Goal: Task Accomplishment & Management: Complete application form

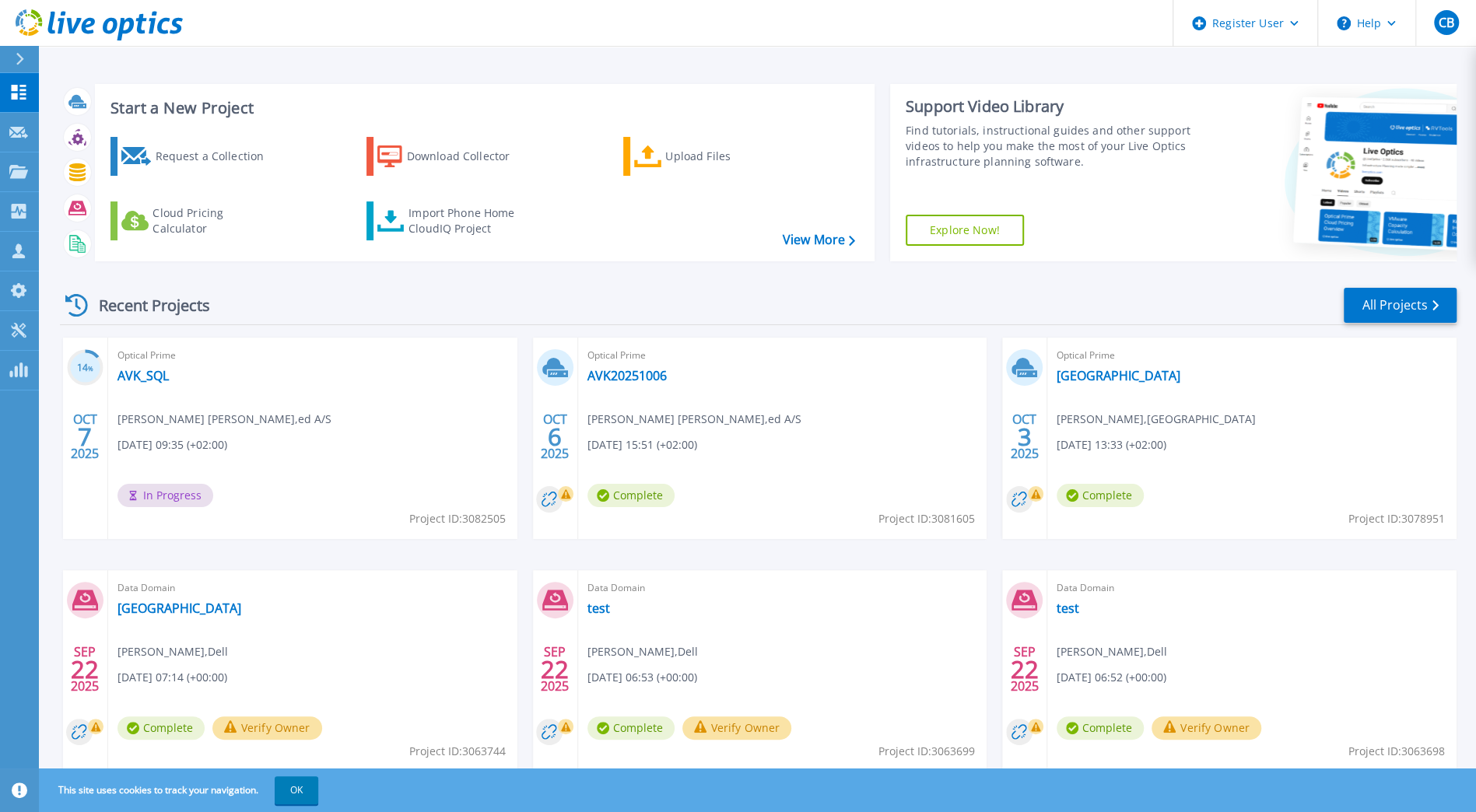
click at [153, 498] on span "In Progress" at bounding box center [166, 495] width 96 height 24
click at [142, 375] on link "AVK_SQL" at bounding box center [143, 375] width 52 height 16
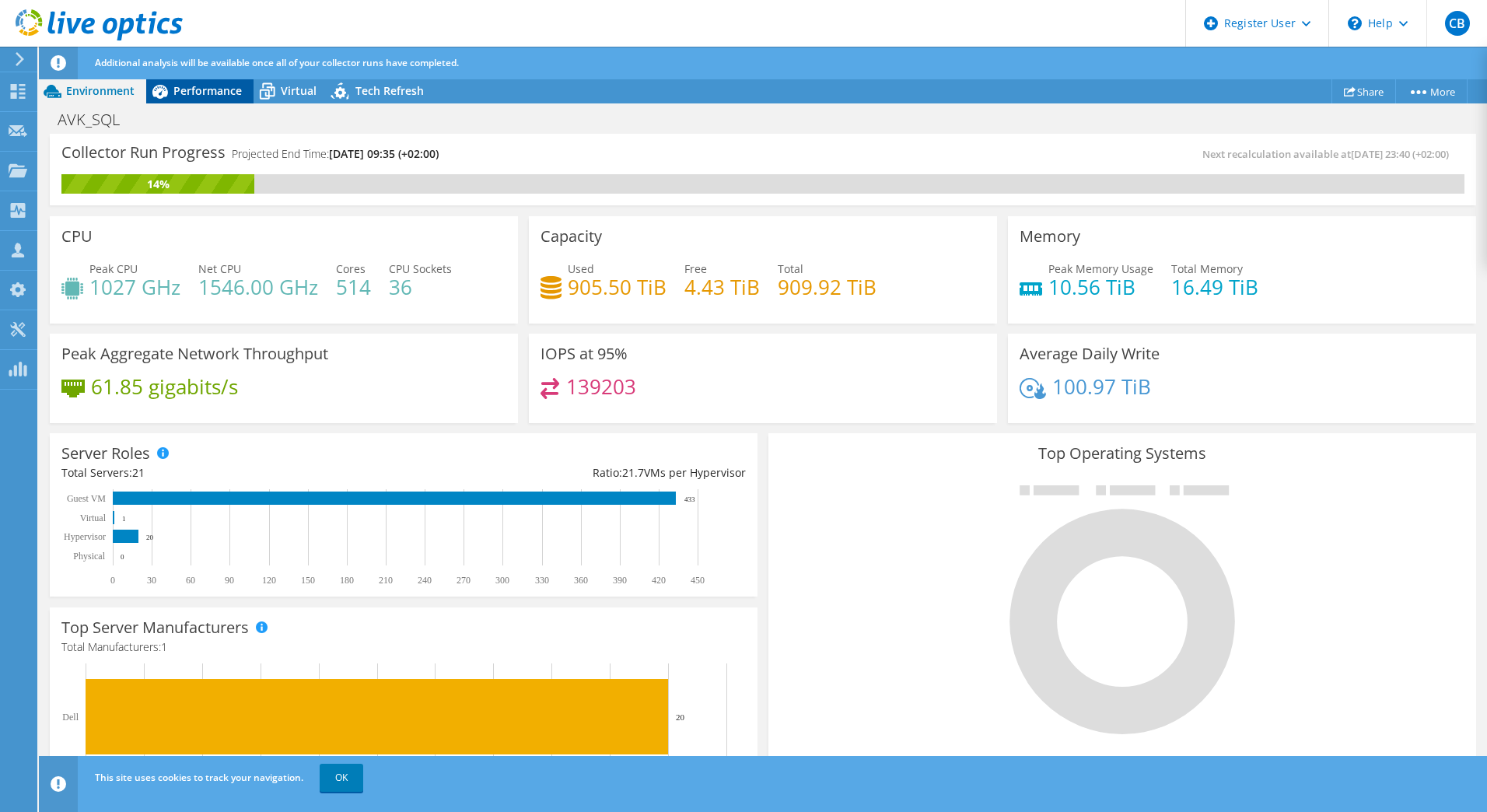
click at [182, 90] on span "Performance" at bounding box center [208, 90] width 68 height 15
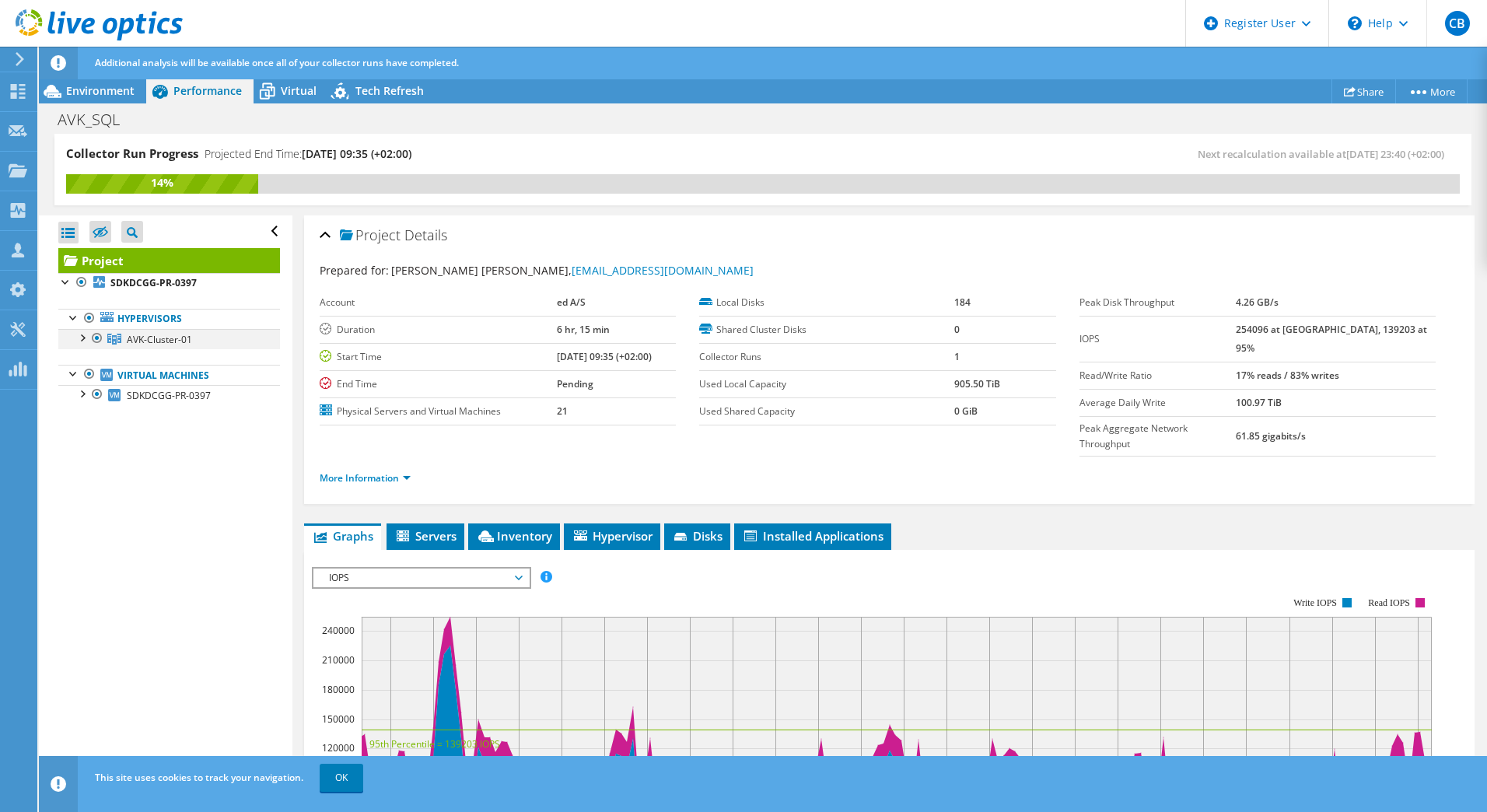
click at [83, 334] on div at bounding box center [82, 337] width 16 height 16
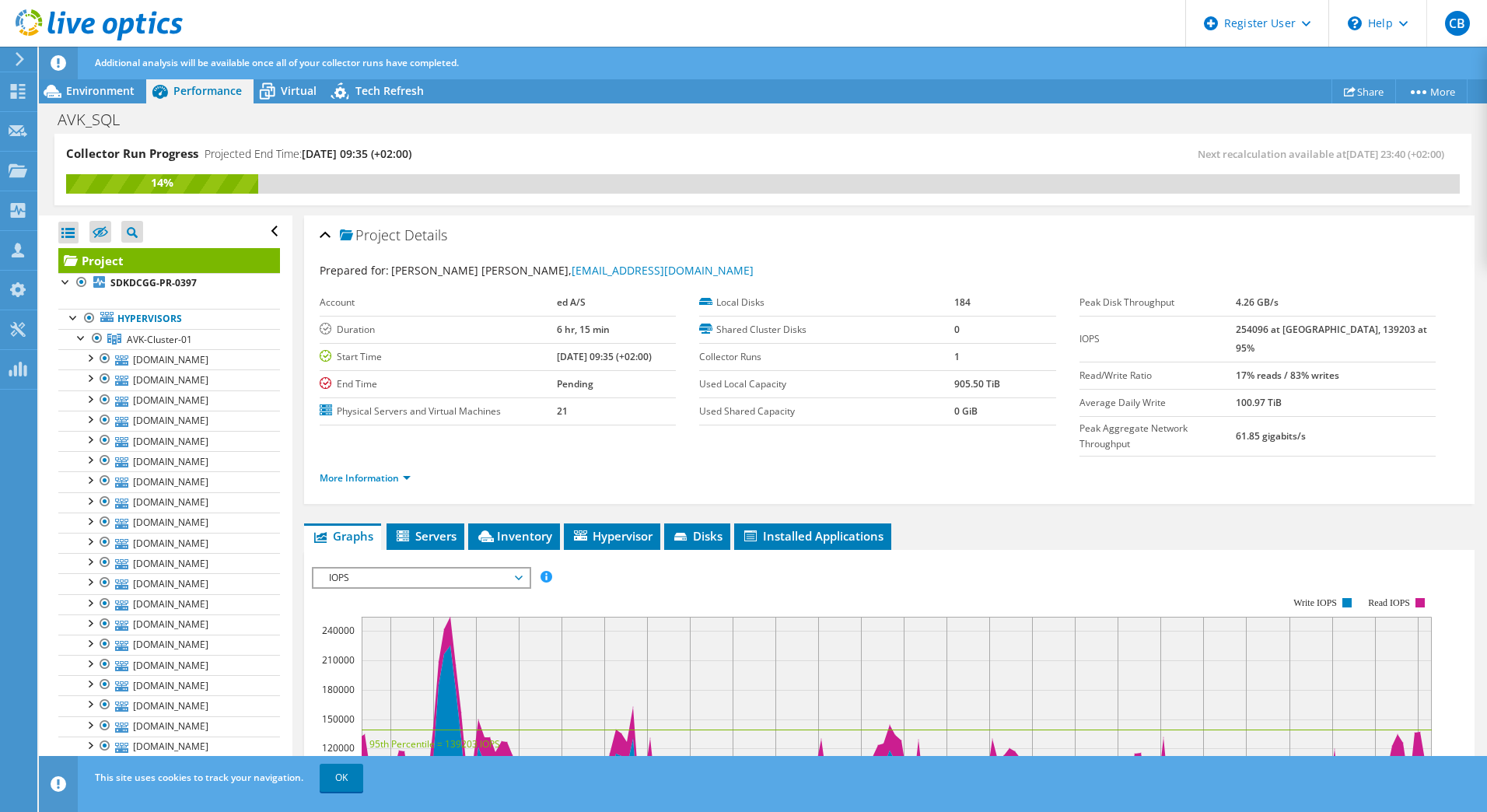
scroll to position [307, 0]
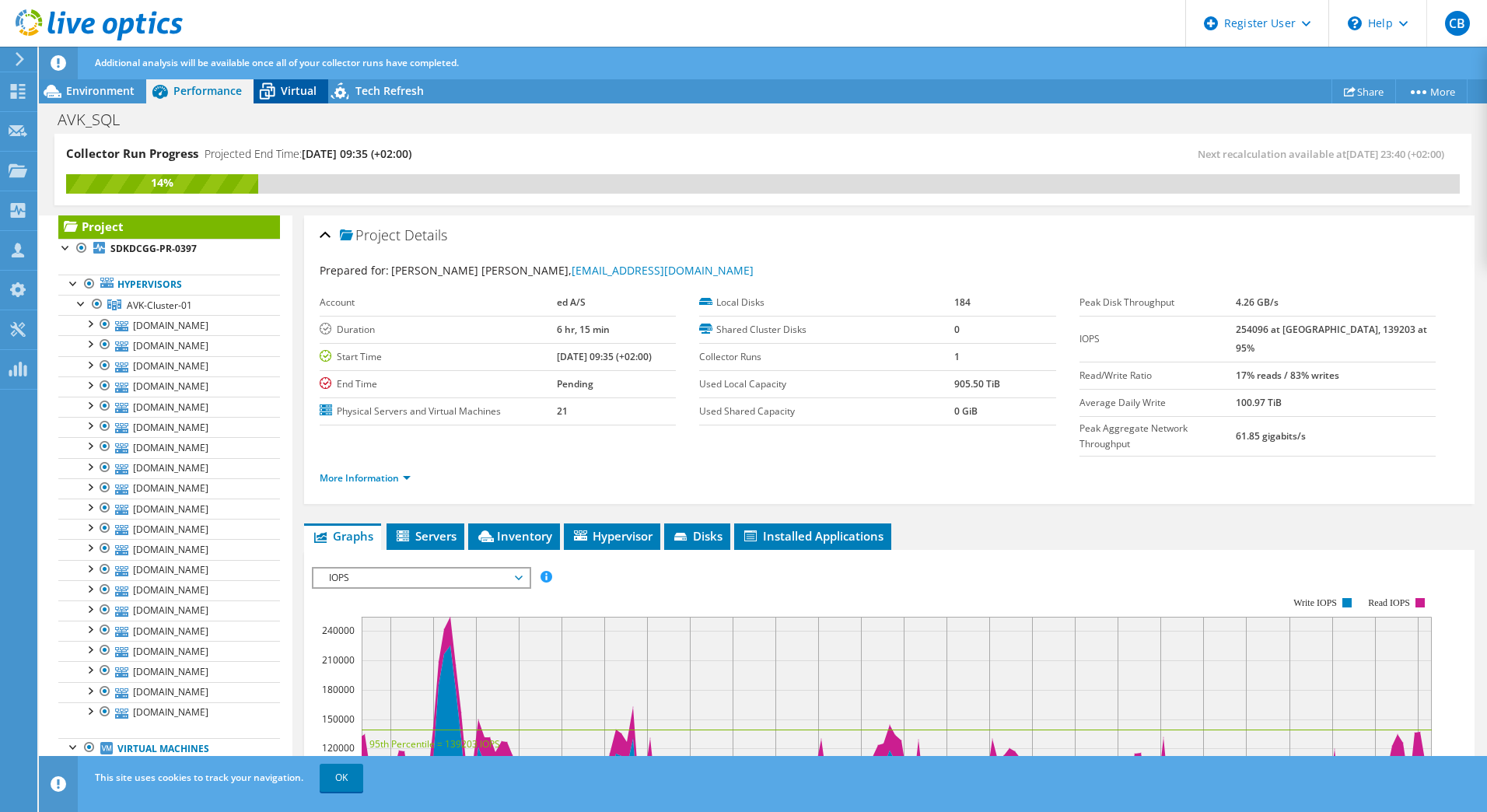
click at [295, 95] on span "Virtual" at bounding box center [299, 90] width 36 height 15
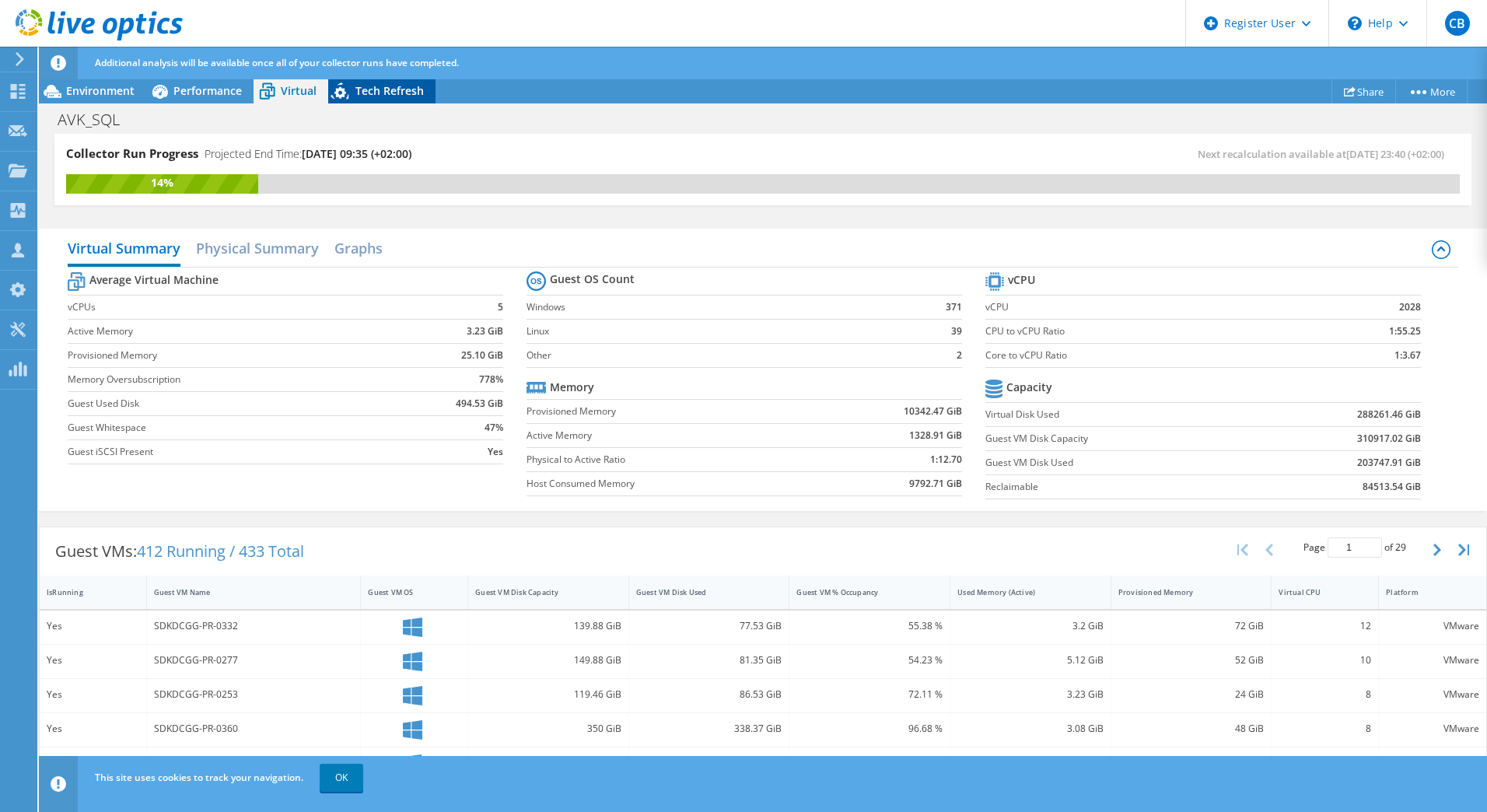
click at [390, 90] on span "Tech Refresh" at bounding box center [389, 90] width 68 height 15
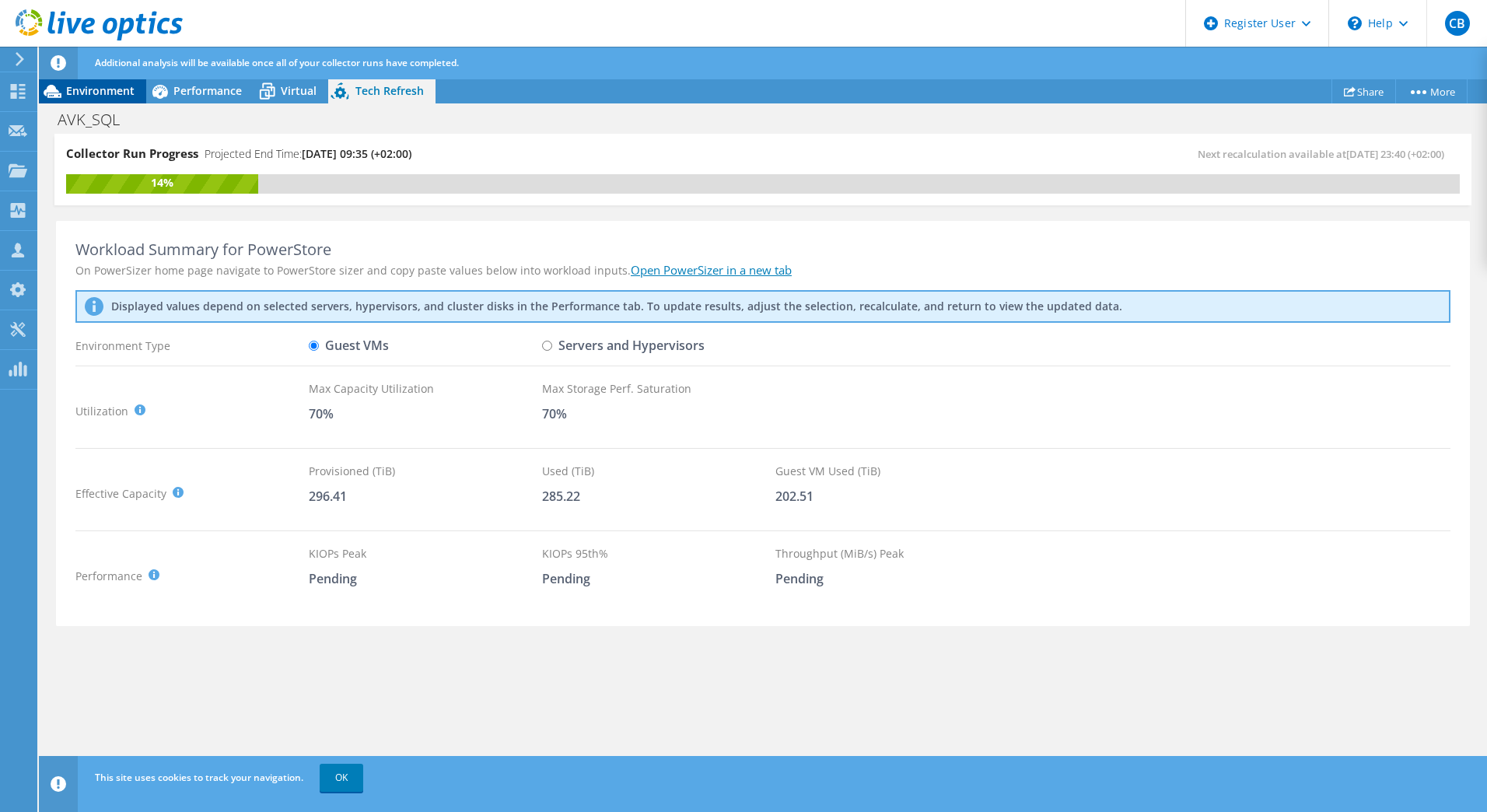
click at [111, 88] on span "Environment" at bounding box center [100, 90] width 68 height 15
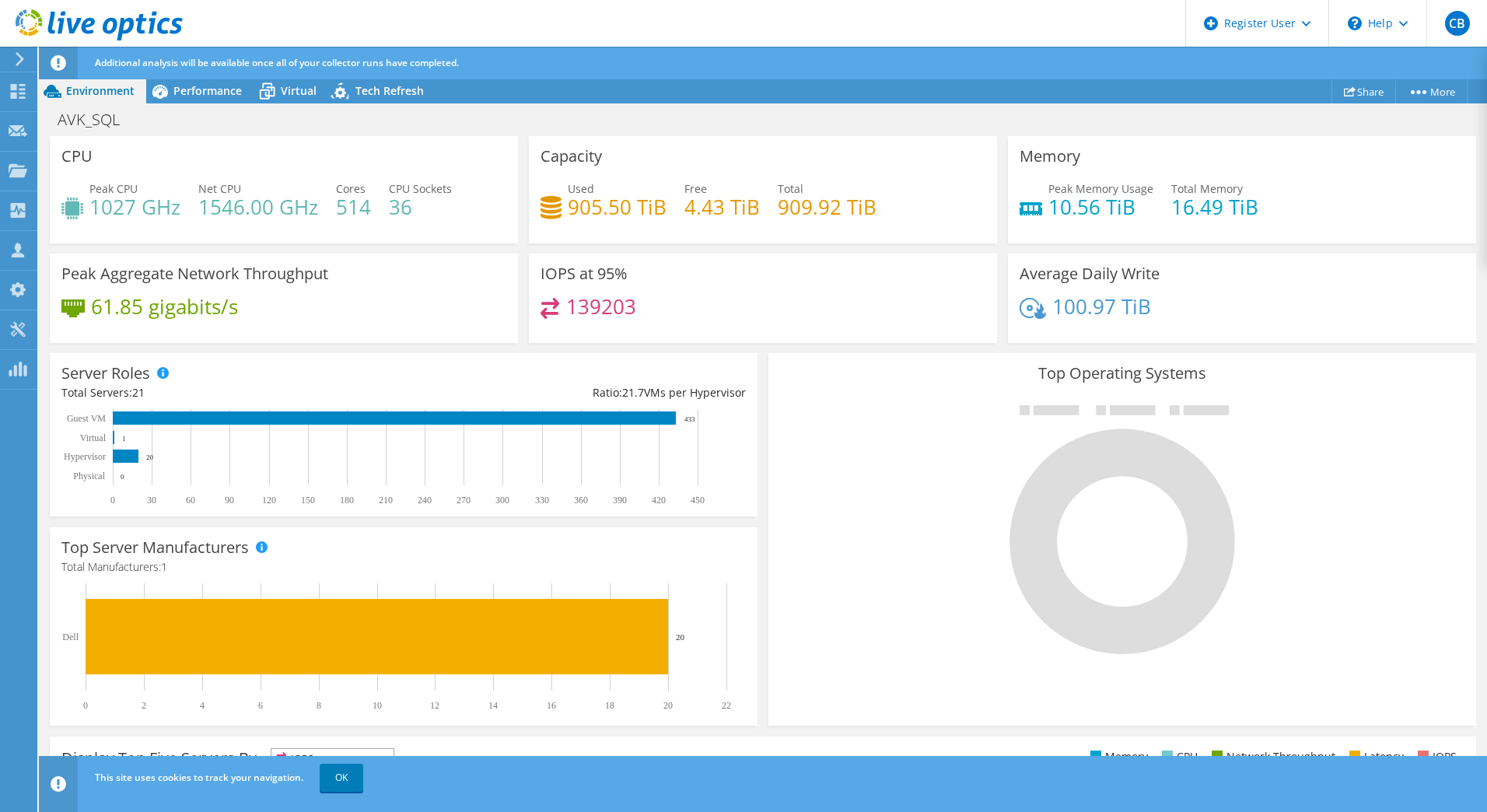
scroll to position [0, 0]
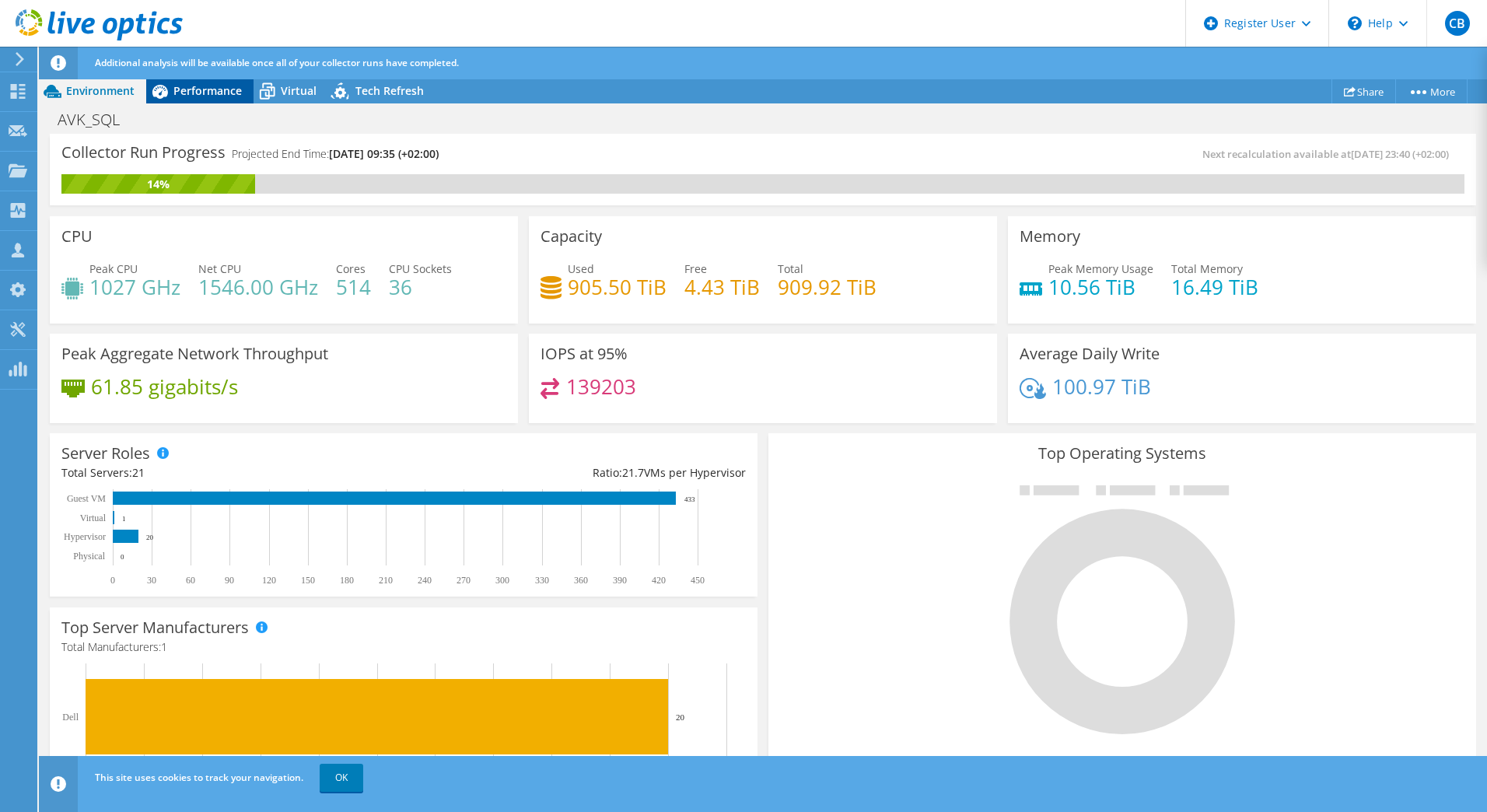
click at [196, 100] on div "Performance" at bounding box center [199, 91] width 107 height 25
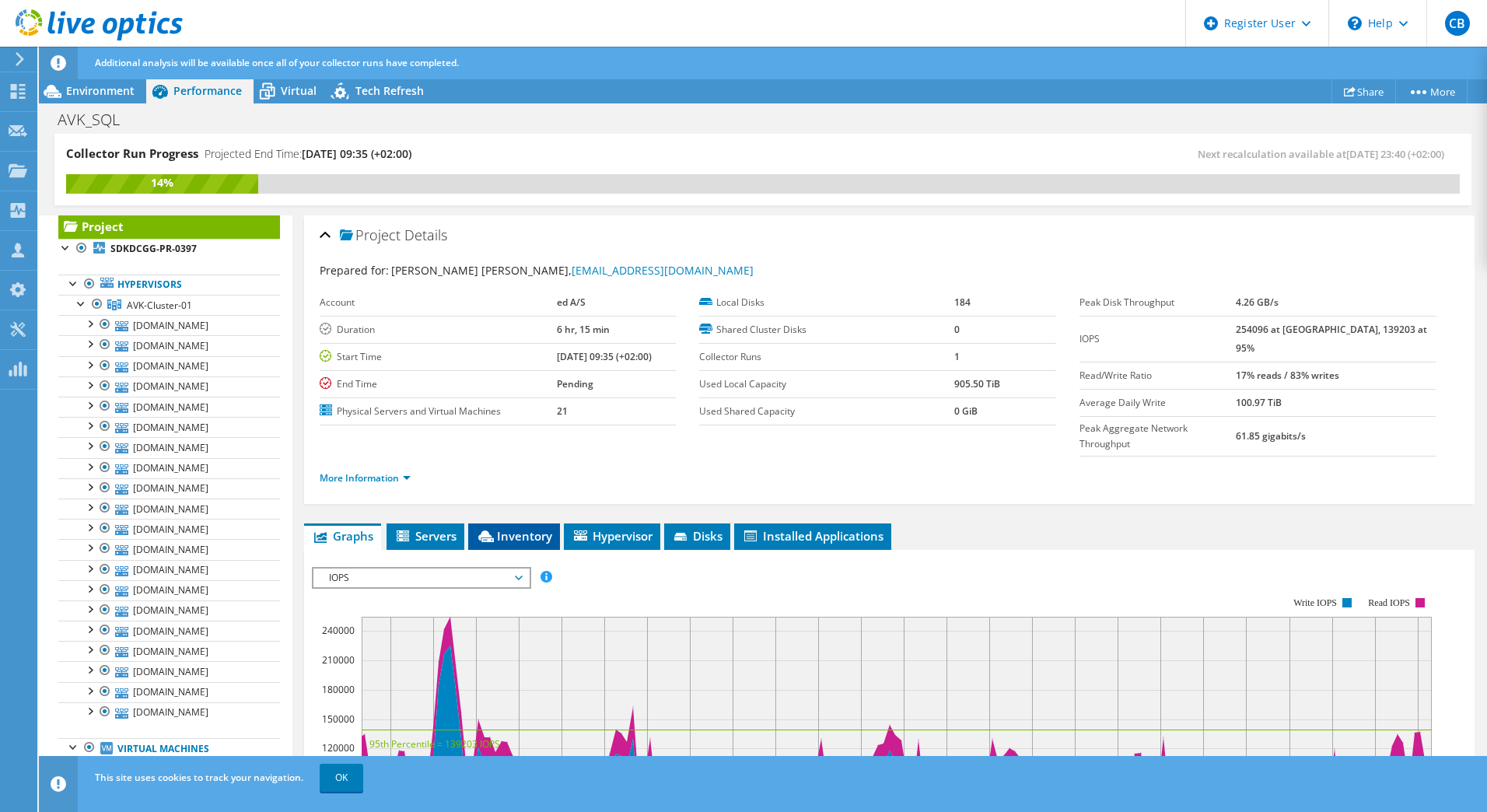
click at [510, 528] on span "Inventory" at bounding box center [513, 536] width 76 height 16
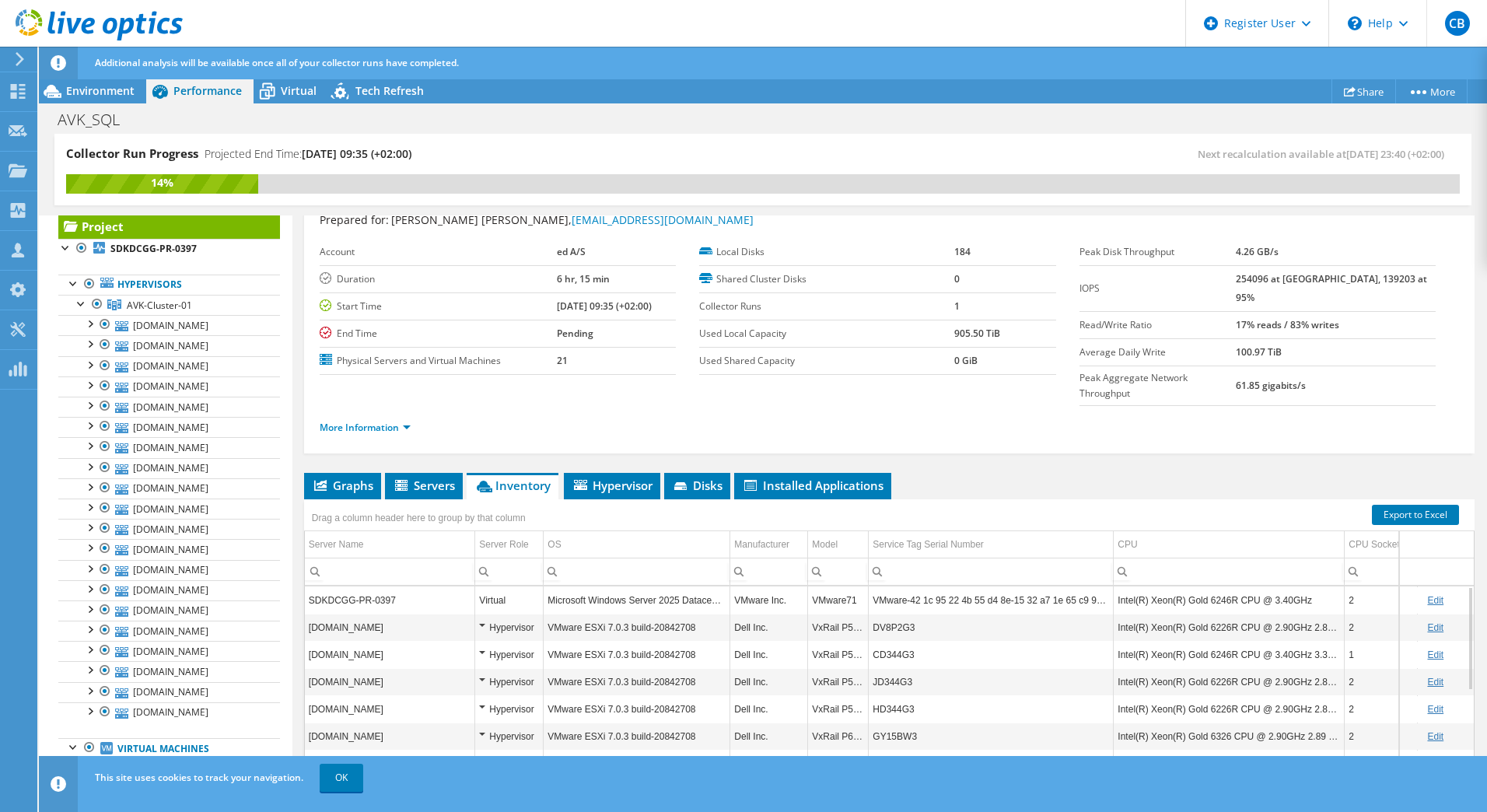
scroll to position [92, 0]
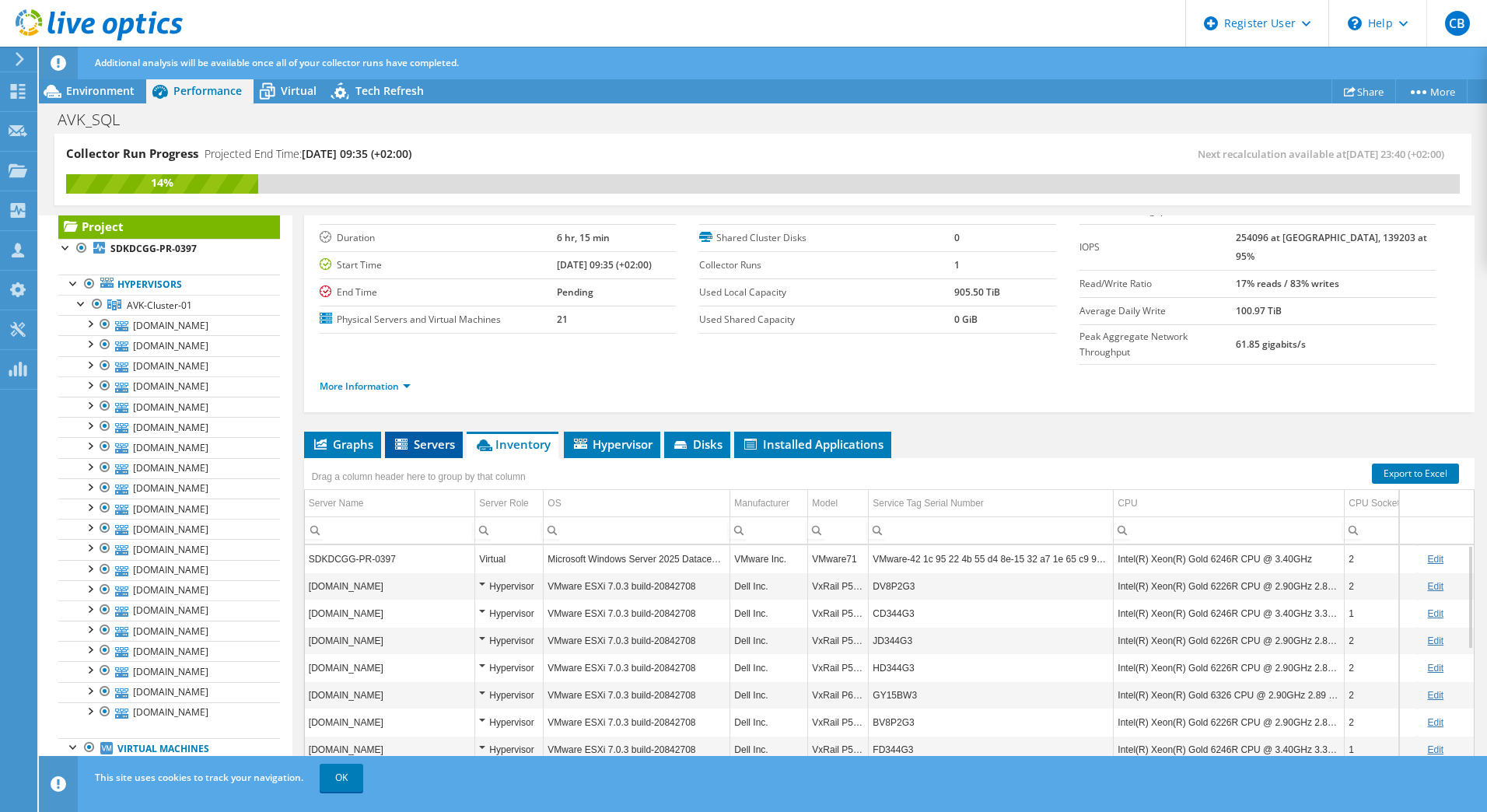
click at [406, 438] on icon at bounding box center [402, 444] width 12 height 10
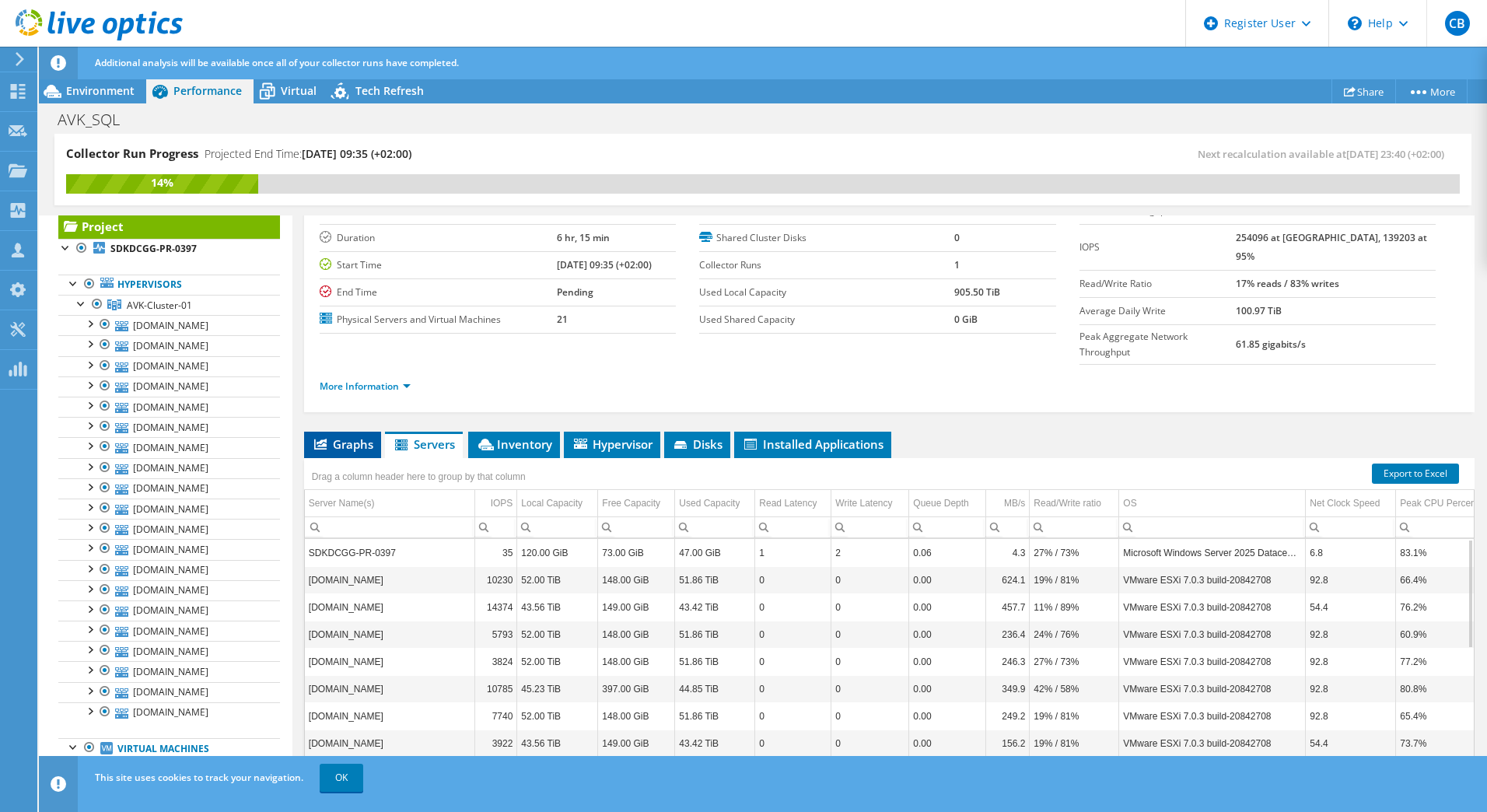
click at [337, 437] on span "Graphs" at bounding box center [342, 444] width 61 height 16
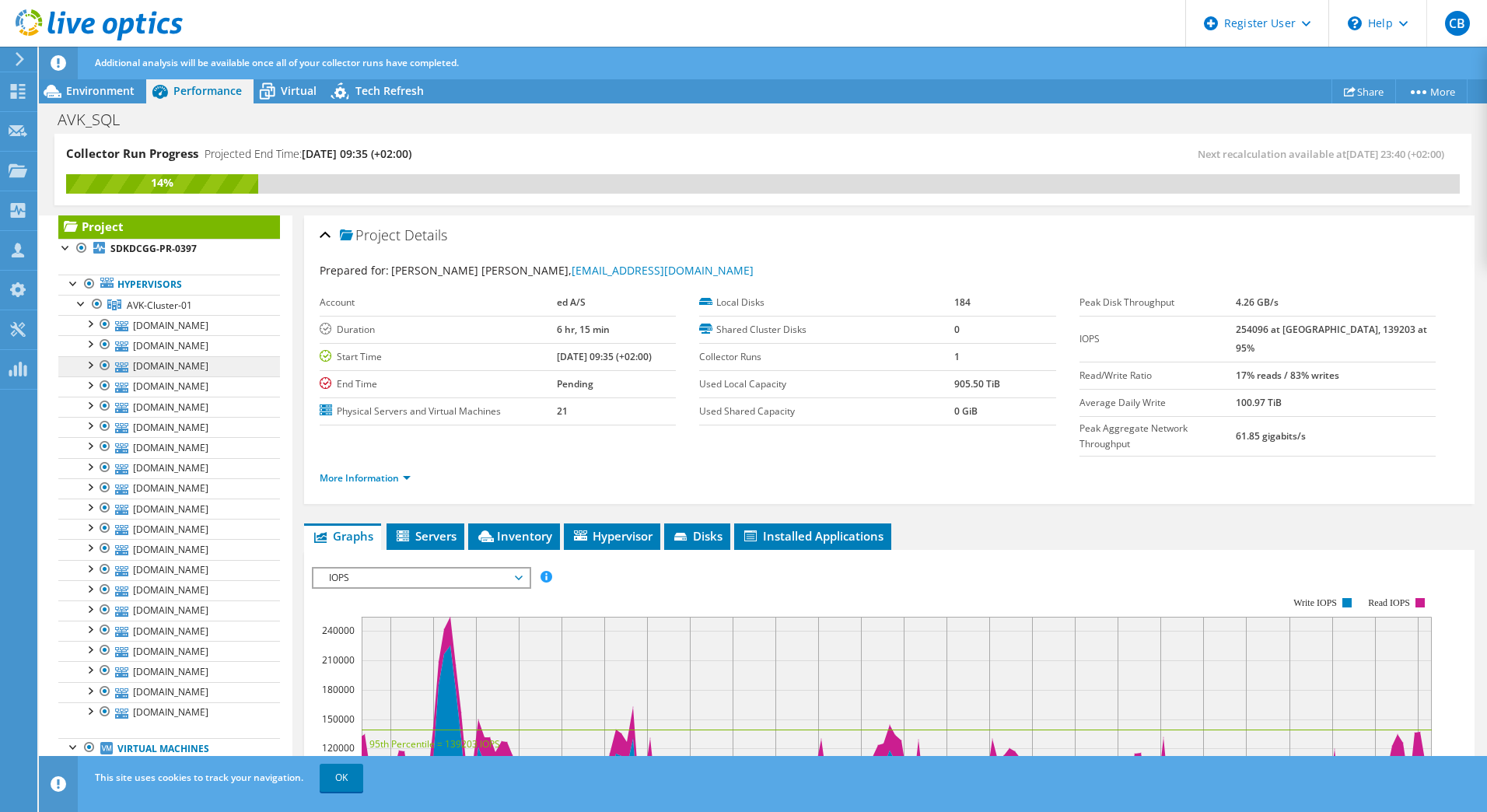
scroll to position [0, 0]
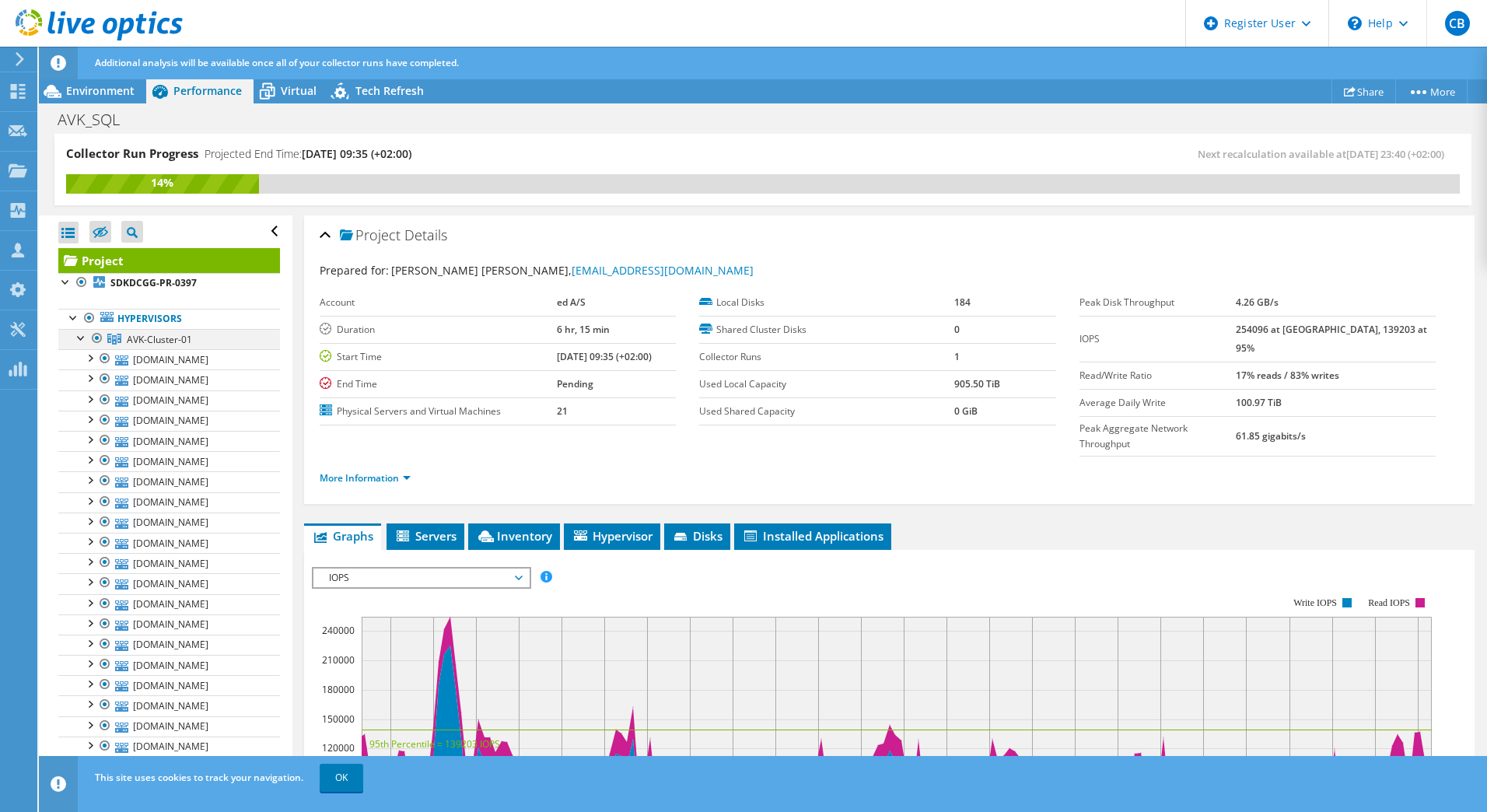
click at [81, 334] on div at bounding box center [82, 337] width 16 height 16
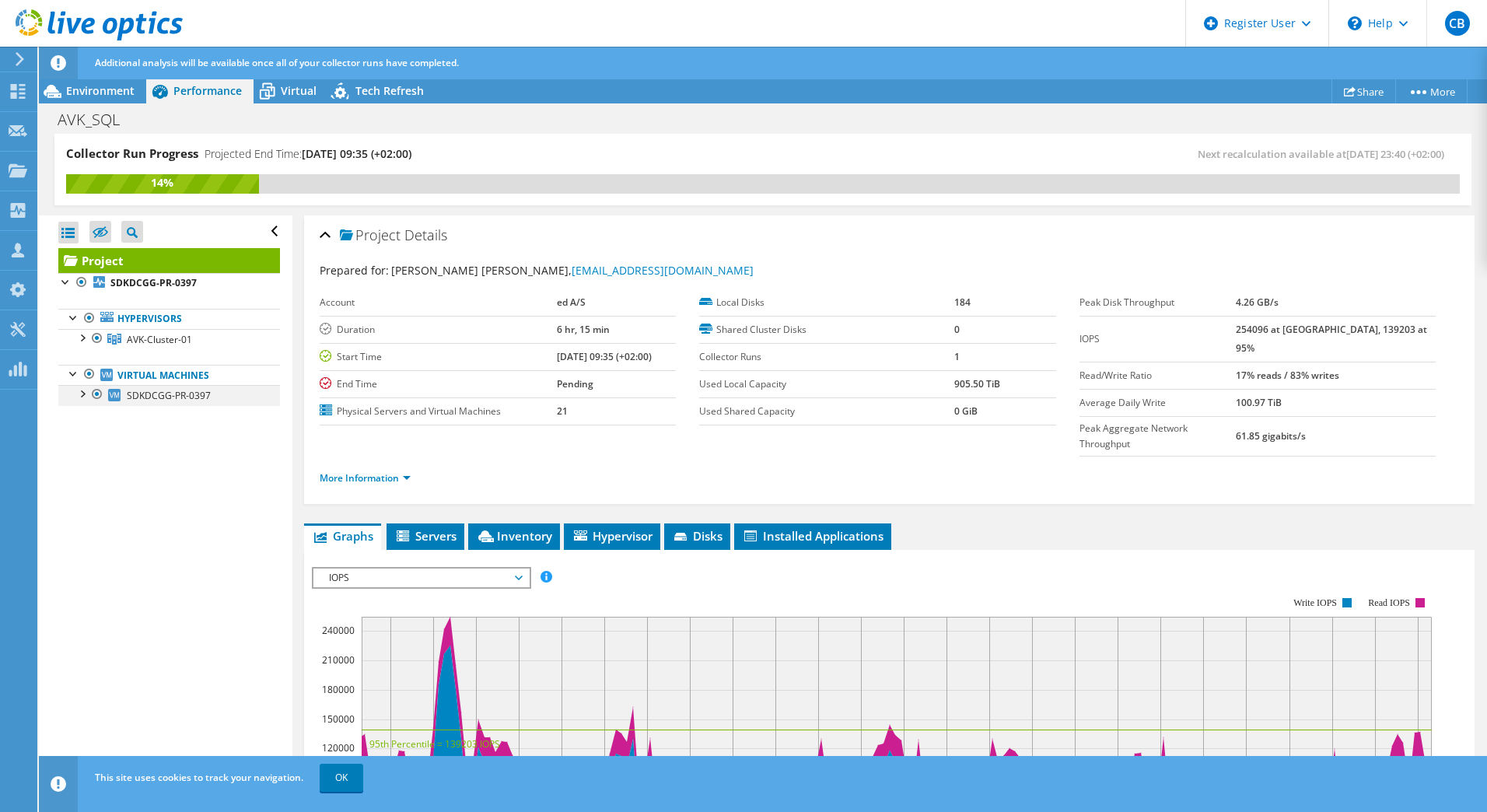
click at [84, 393] on div at bounding box center [82, 393] width 16 height 16
click at [82, 341] on div at bounding box center [82, 337] width 16 height 16
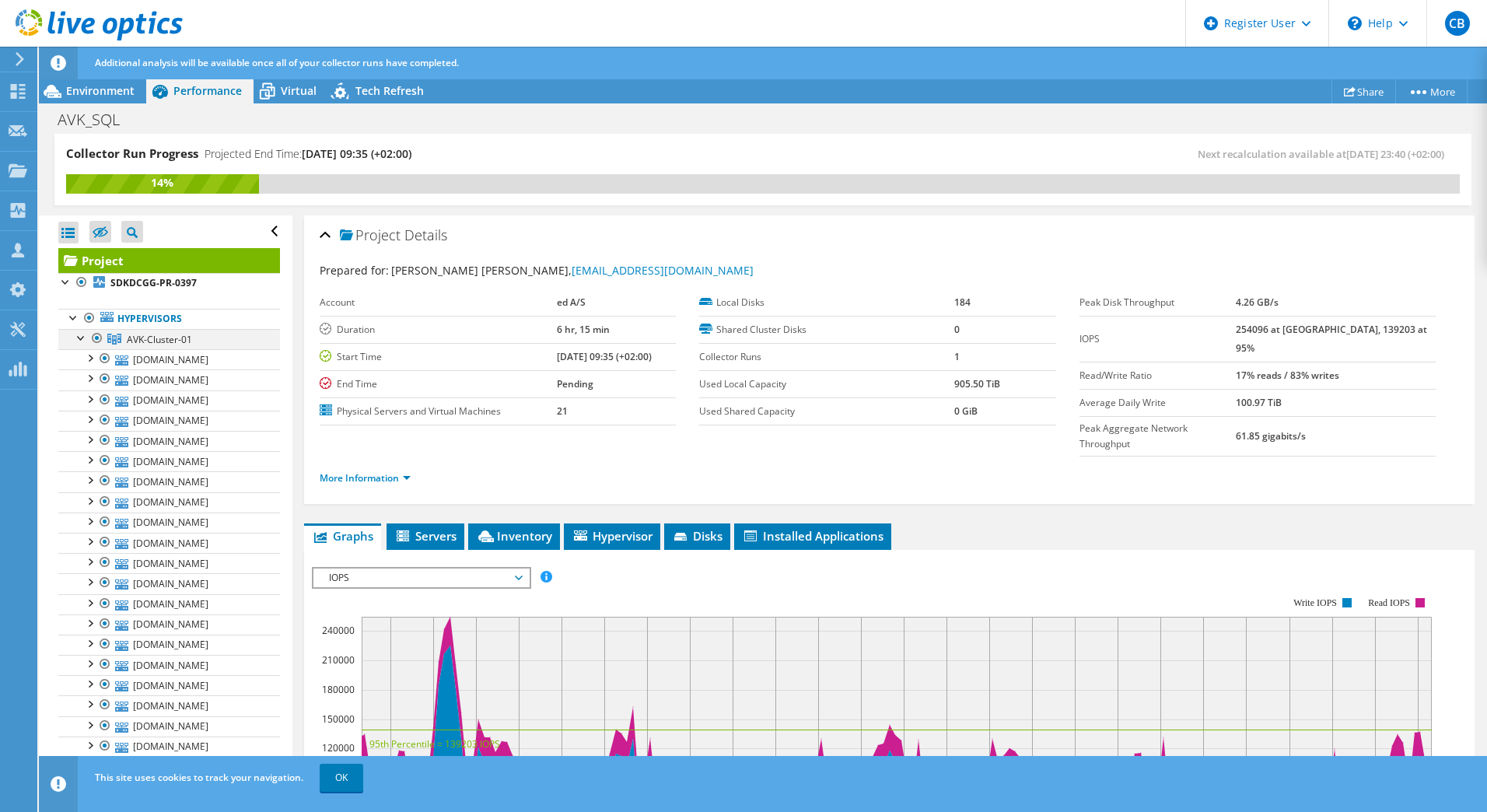
click at [82, 341] on div at bounding box center [82, 337] width 16 height 16
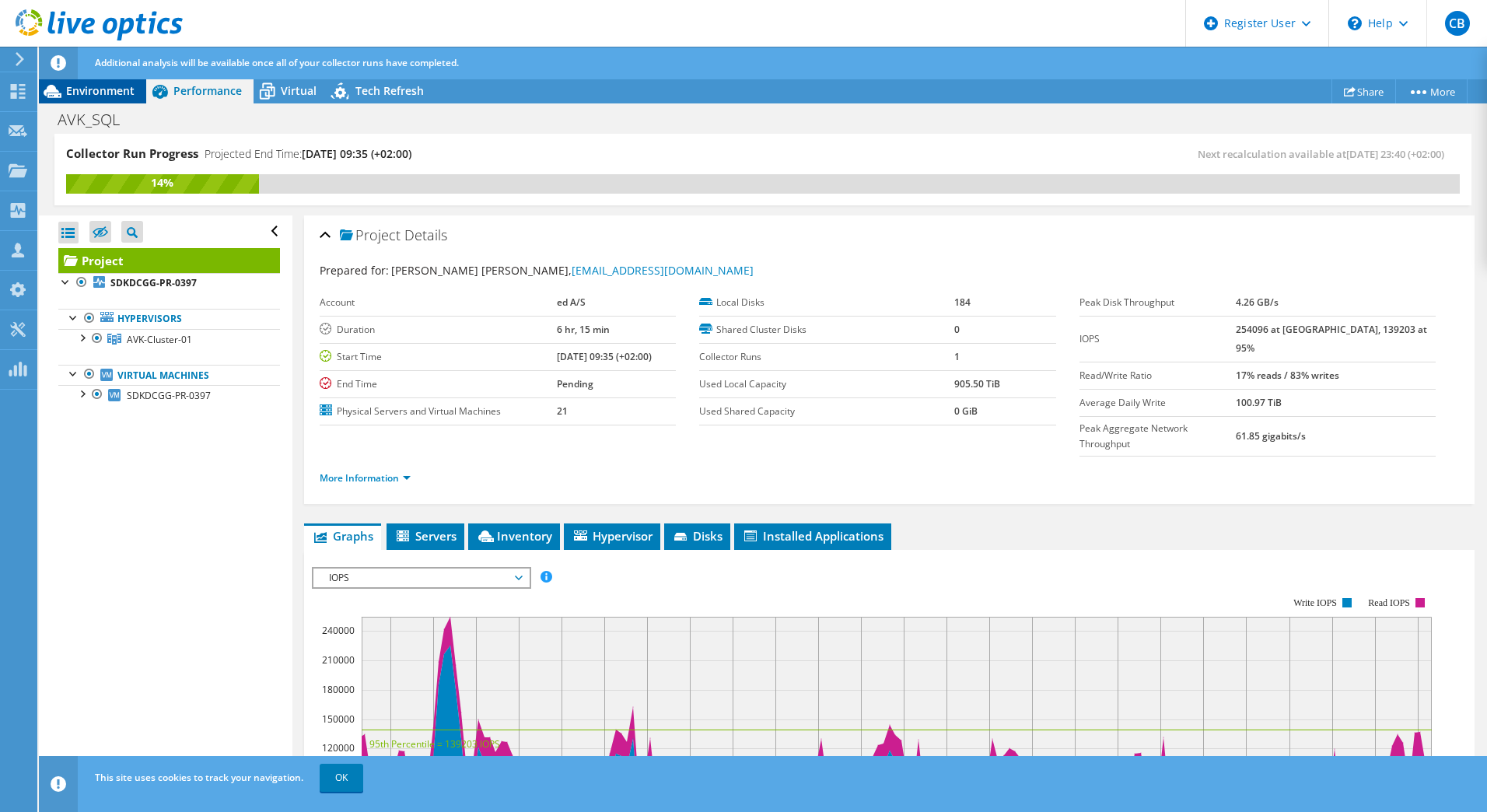
click at [122, 88] on span "Environment" at bounding box center [100, 90] width 68 height 15
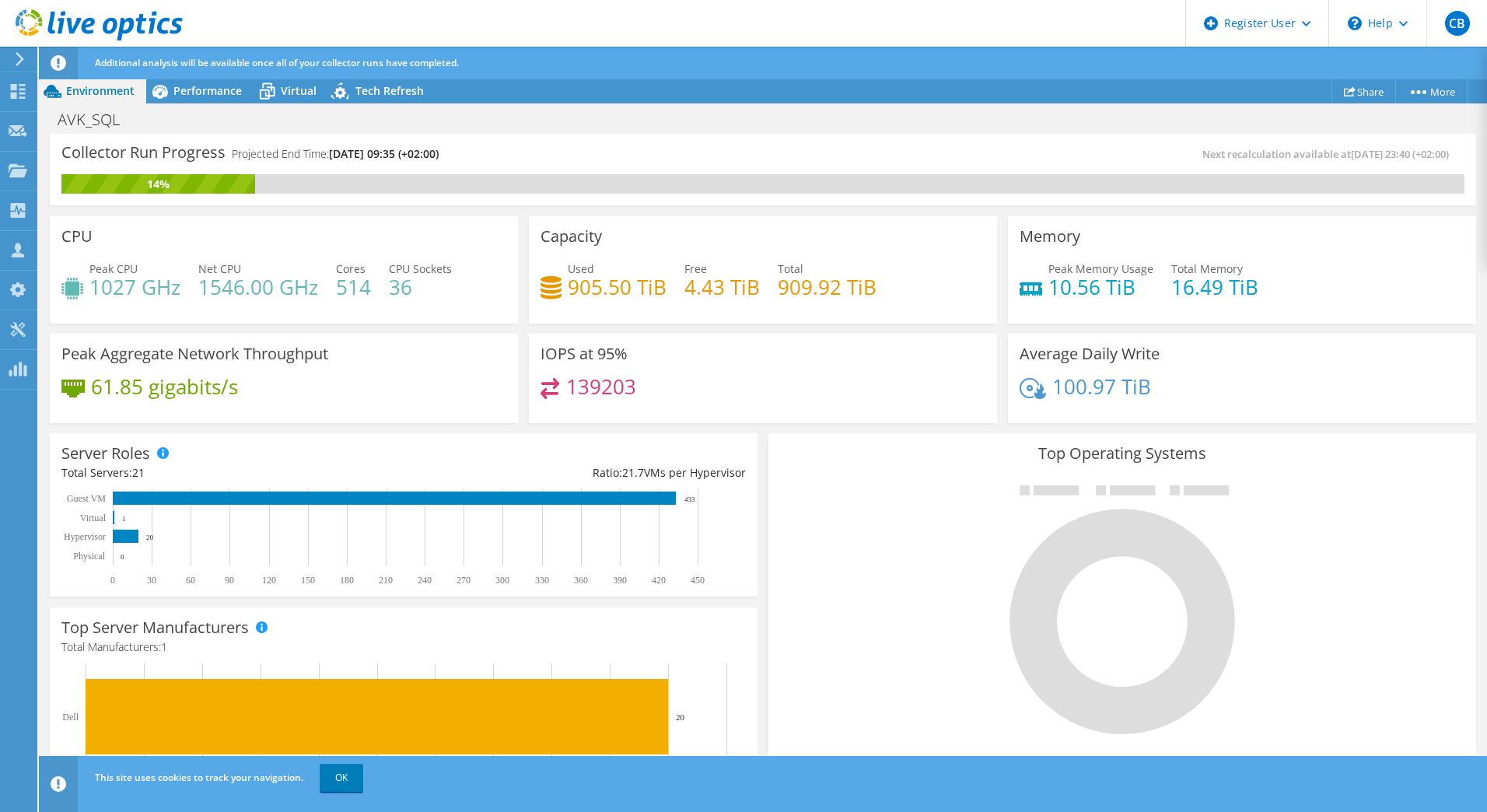
click at [76, 32] on icon at bounding box center [100, 25] width 168 height 32
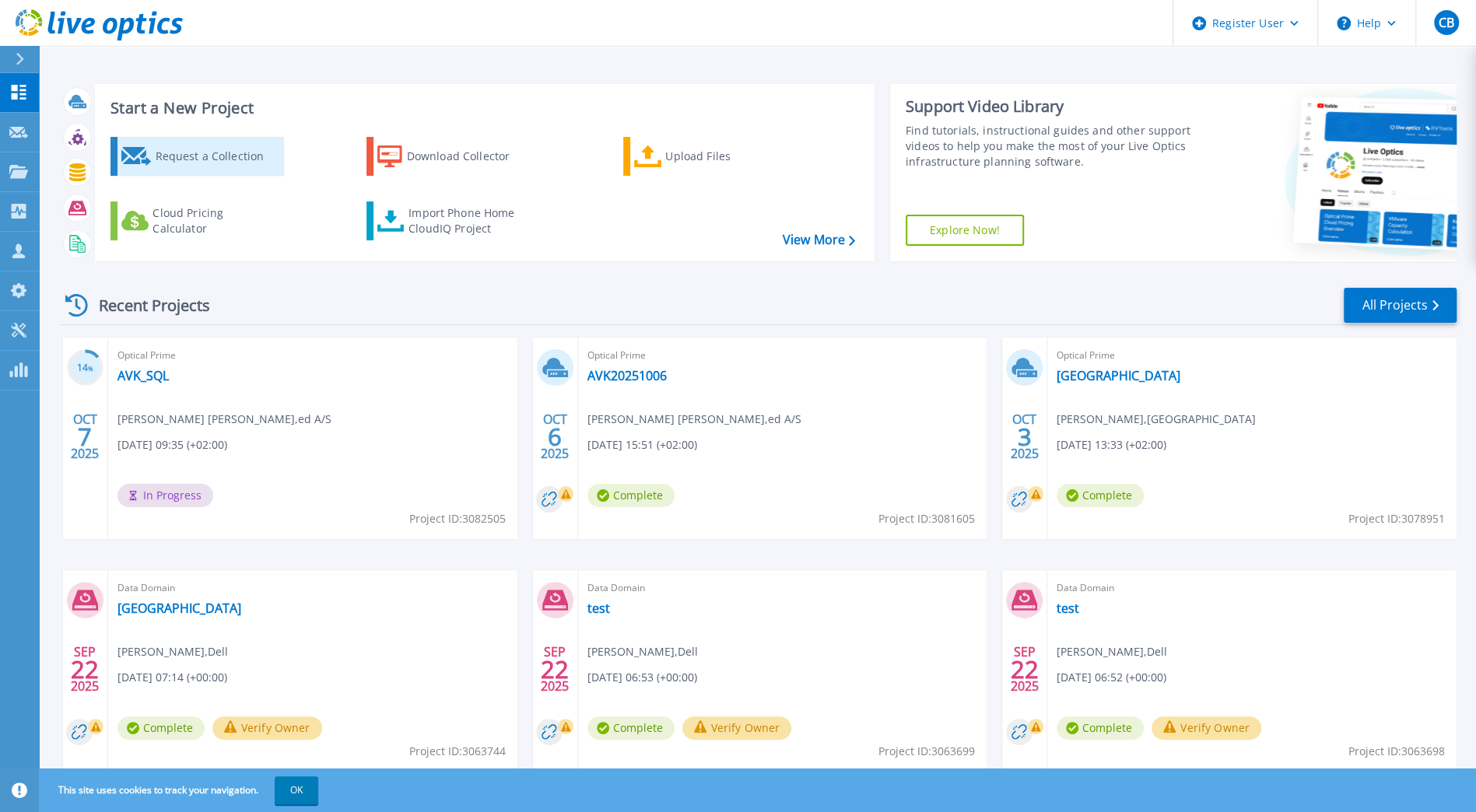
click at [185, 161] on div "Request a Collection" at bounding box center [217, 156] width 125 height 31
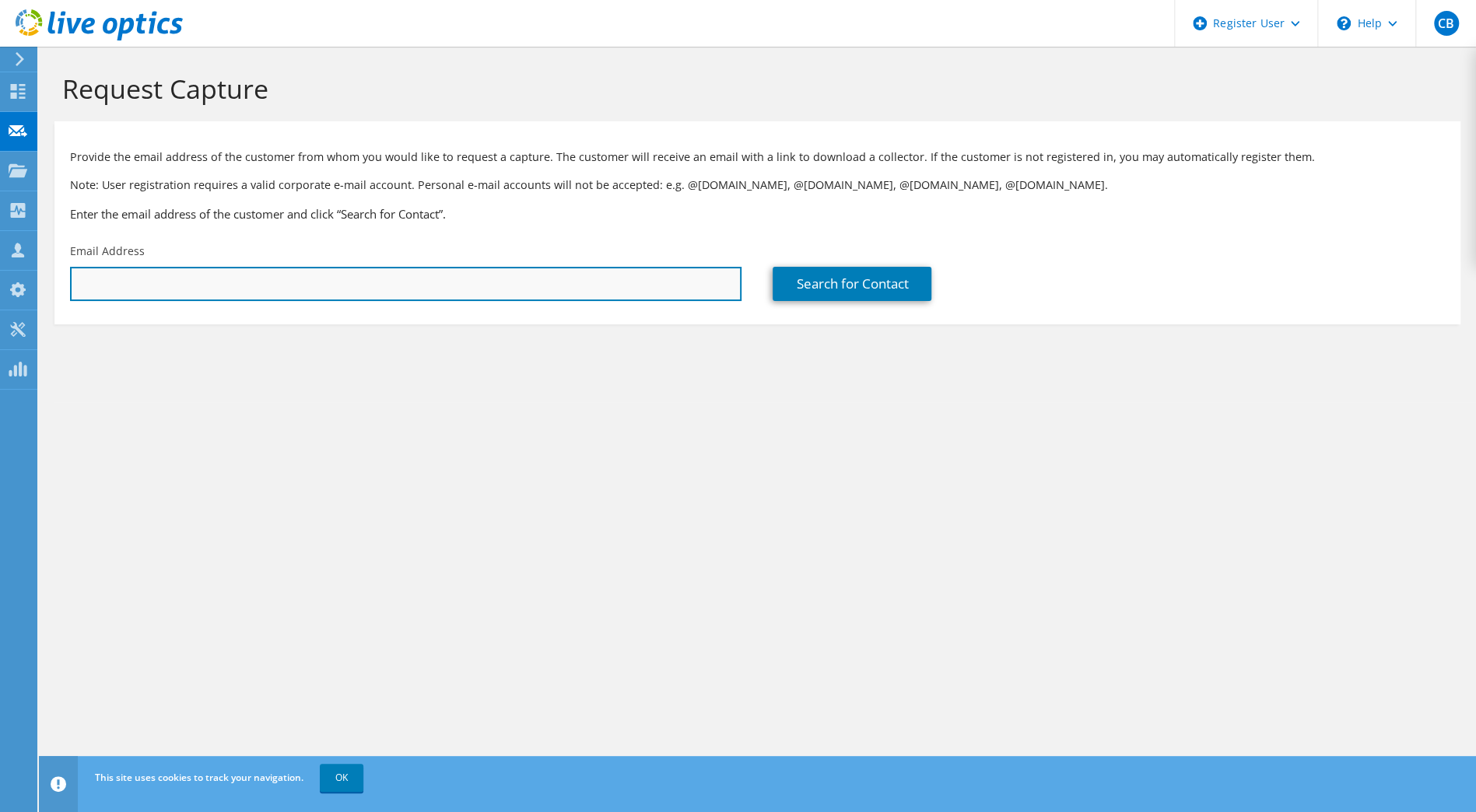
click at [223, 282] on input "text" at bounding box center [405, 284] width 672 height 34
type input "carsten.broch@dell.com"
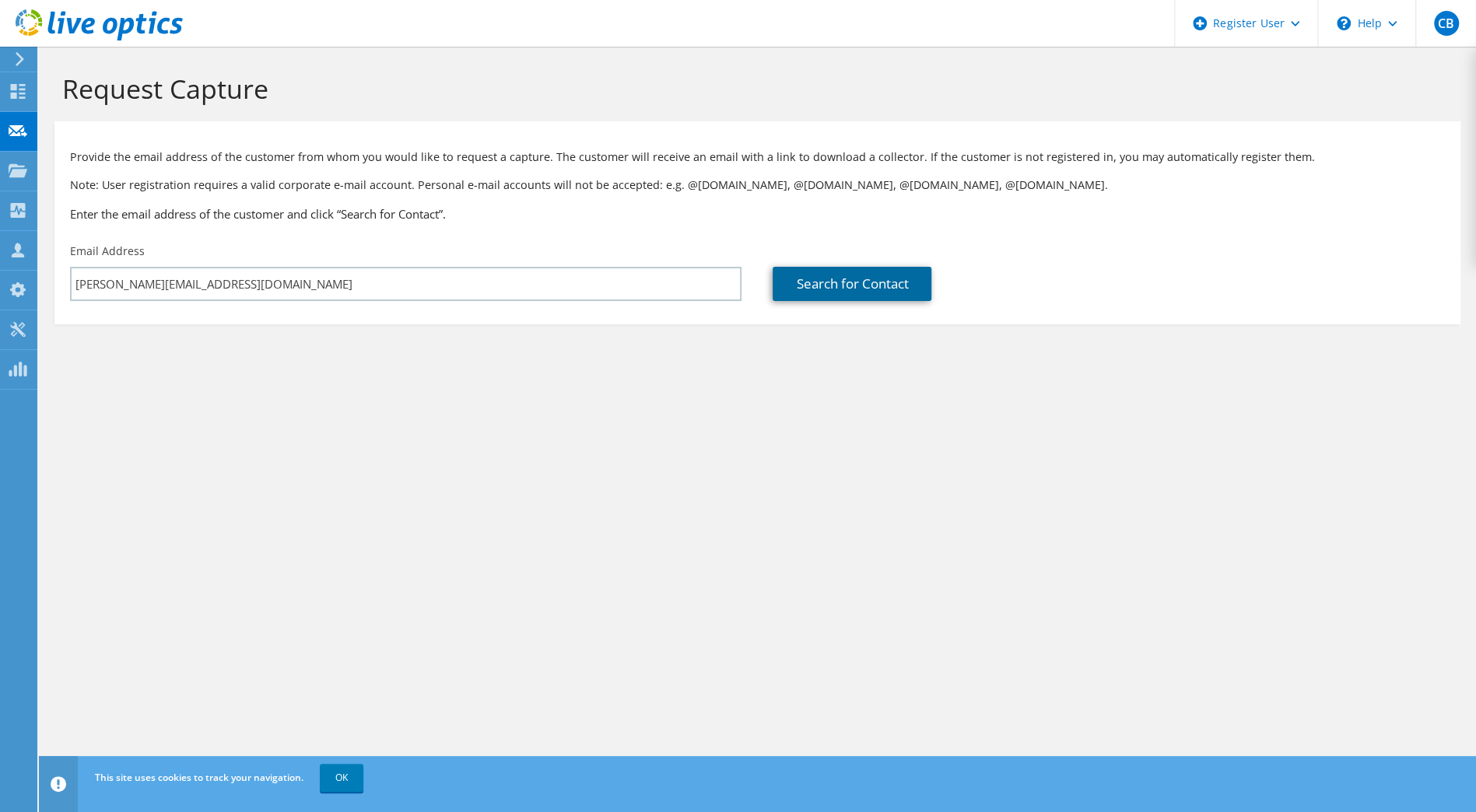
click at [909, 283] on link "Search for Contact" at bounding box center [852, 284] width 159 height 34
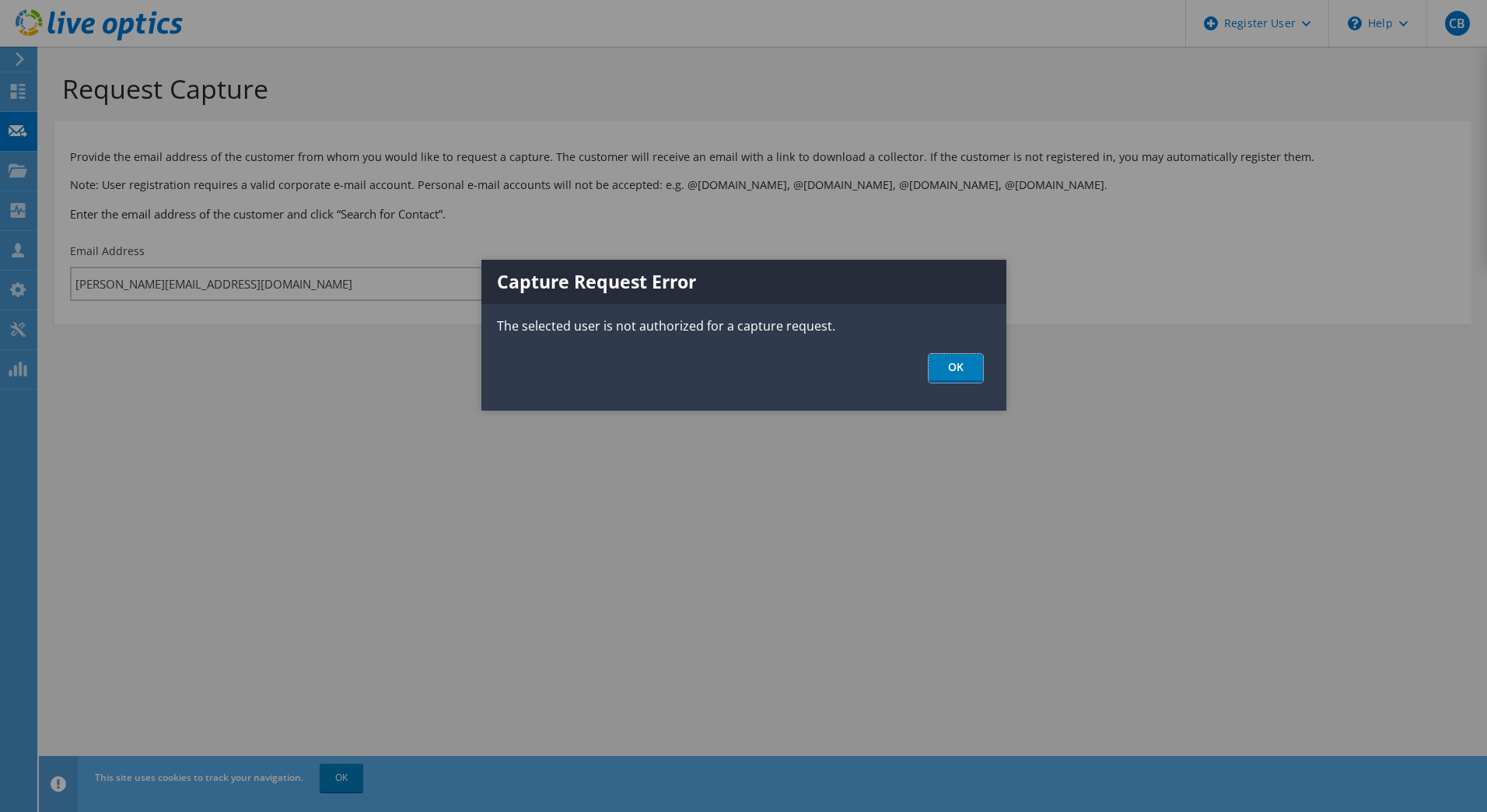
drag, startPoint x: 954, startPoint y: 370, endPoint x: 467, endPoint y: 317, distance: 489.9
click at [953, 370] on link "OK" at bounding box center [956, 368] width 54 height 29
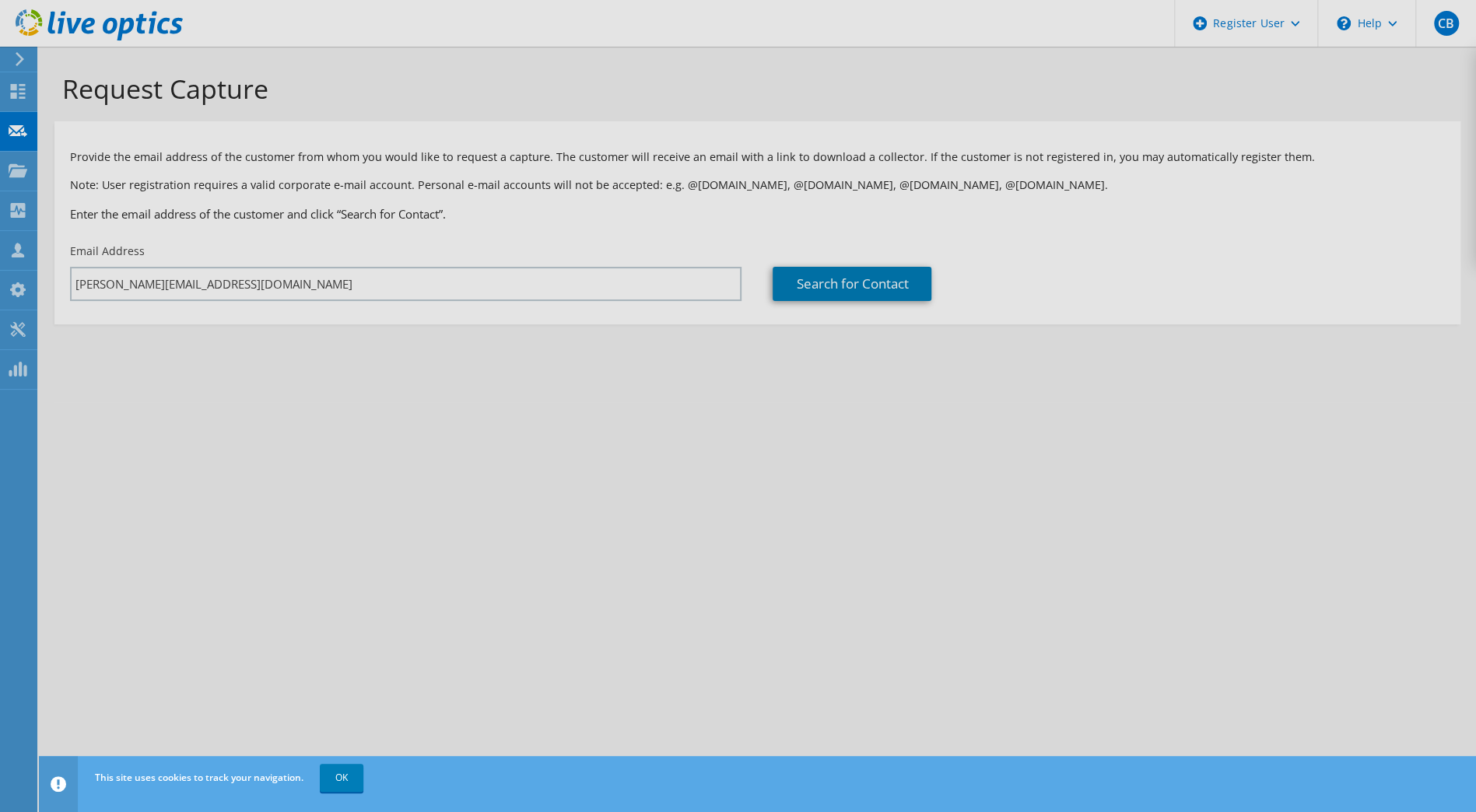
drag, startPoint x: 178, startPoint y: 261, endPoint x: 189, endPoint y: 269, distance: 13.6
click at [179, 262] on div at bounding box center [738, 406] width 1476 height 812
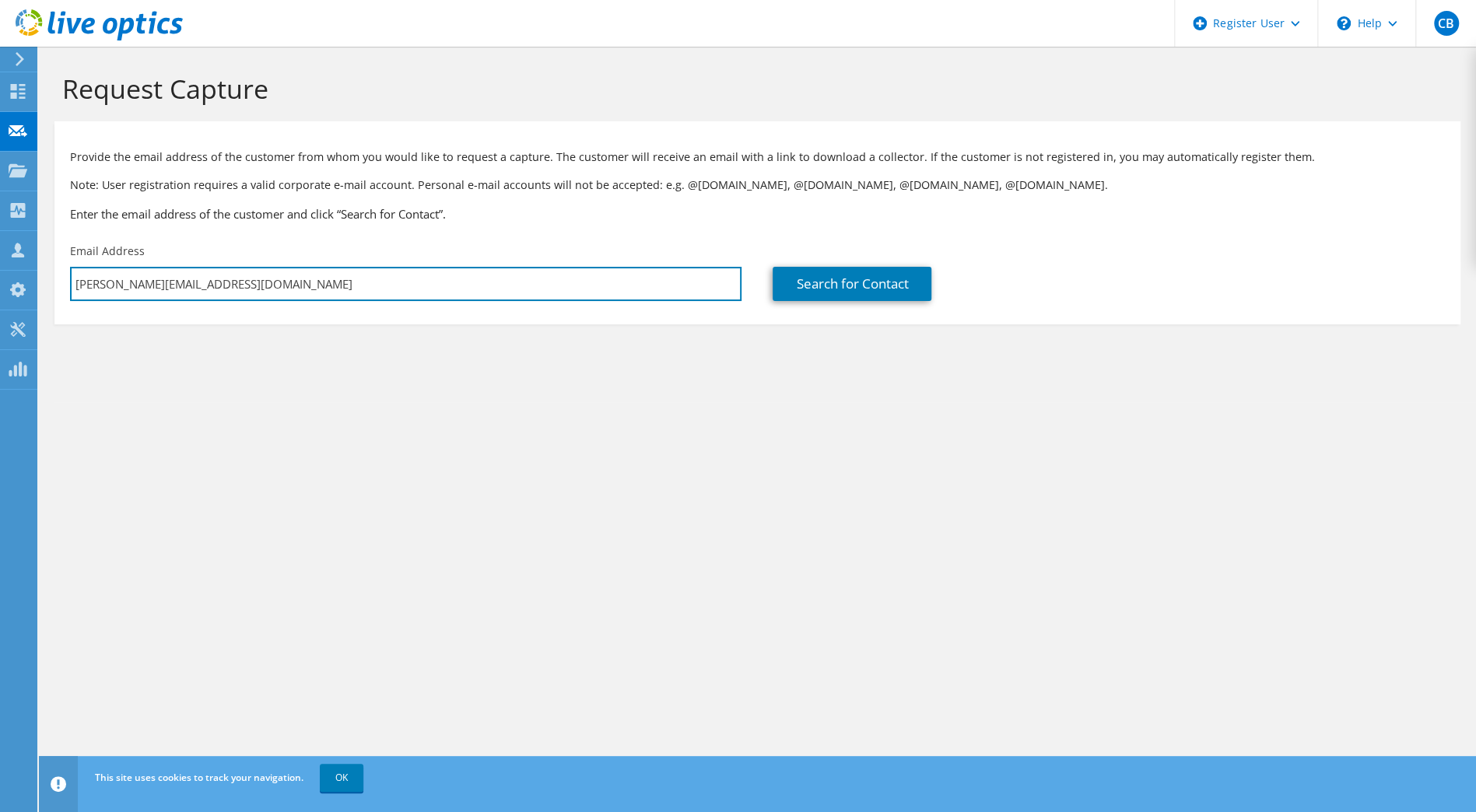
drag, startPoint x: 216, startPoint y: 289, endPoint x: -3, endPoint y: 267, distance: 220.1
click at [0, 267] on html "CB Dell User Carsten Broch Carsten.Broch@dell.com Dell My Profile Log Out \n He…" at bounding box center [738, 406] width 1476 height 812
click at [153, 296] on input "text" at bounding box center [405, 284] width 672 height 34
type input "kejoh@slagelse.dk"
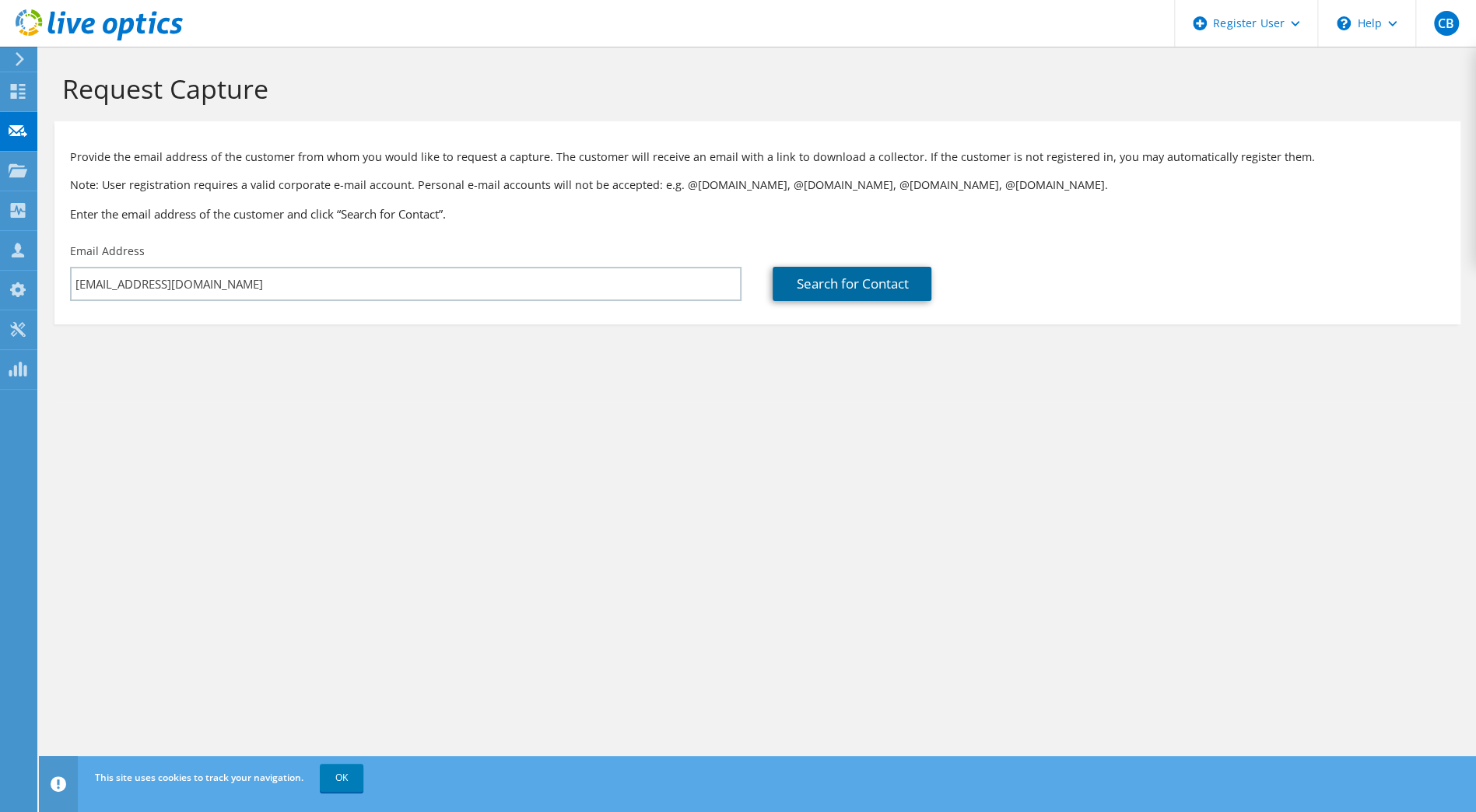
click at [870, 284] on link "Search for Contact" at bounding box center [852, 284] width 159 height 34
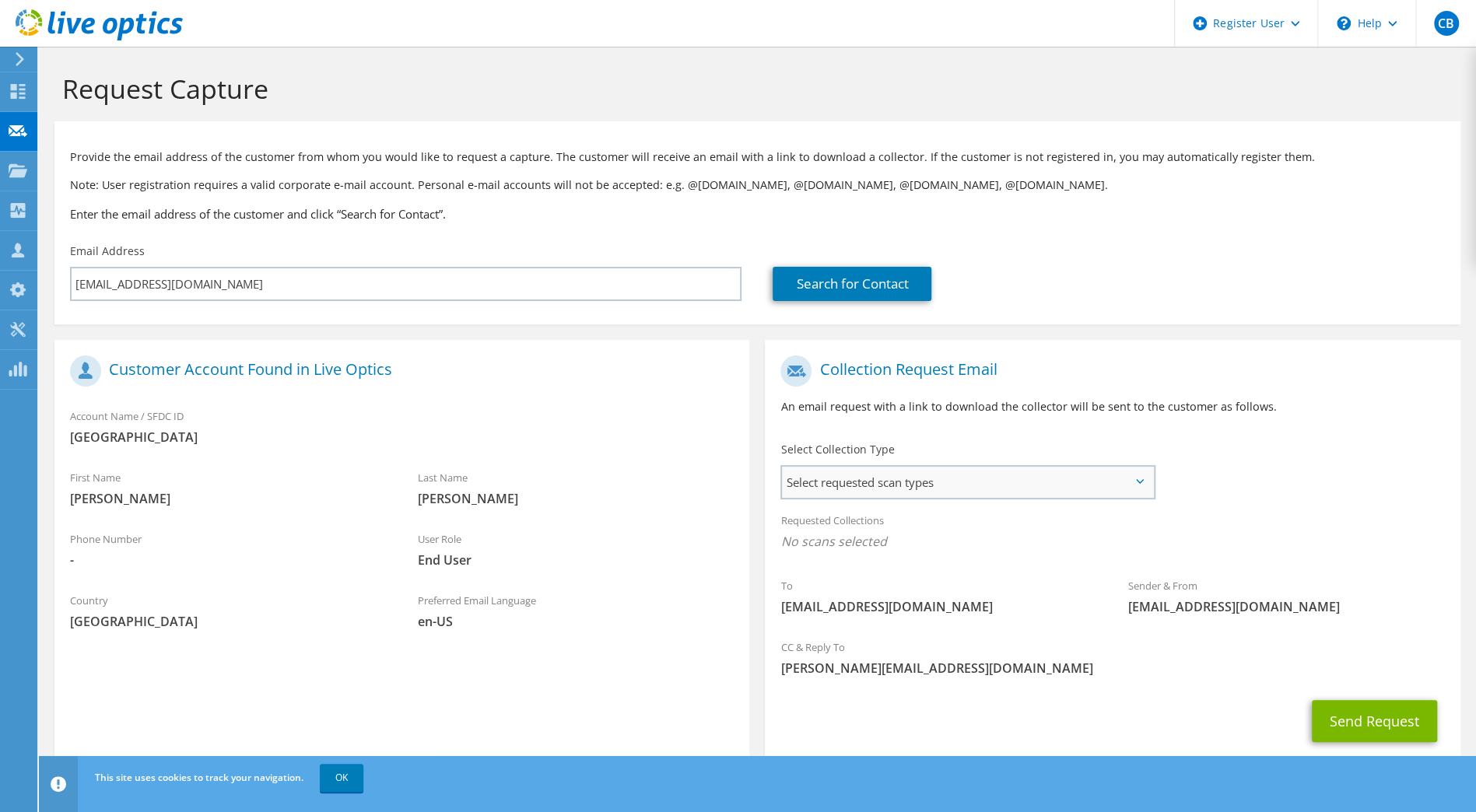
click at [924, 490] on span "Select requested scan types" at bounding box center [967, 483] width 370 height 31
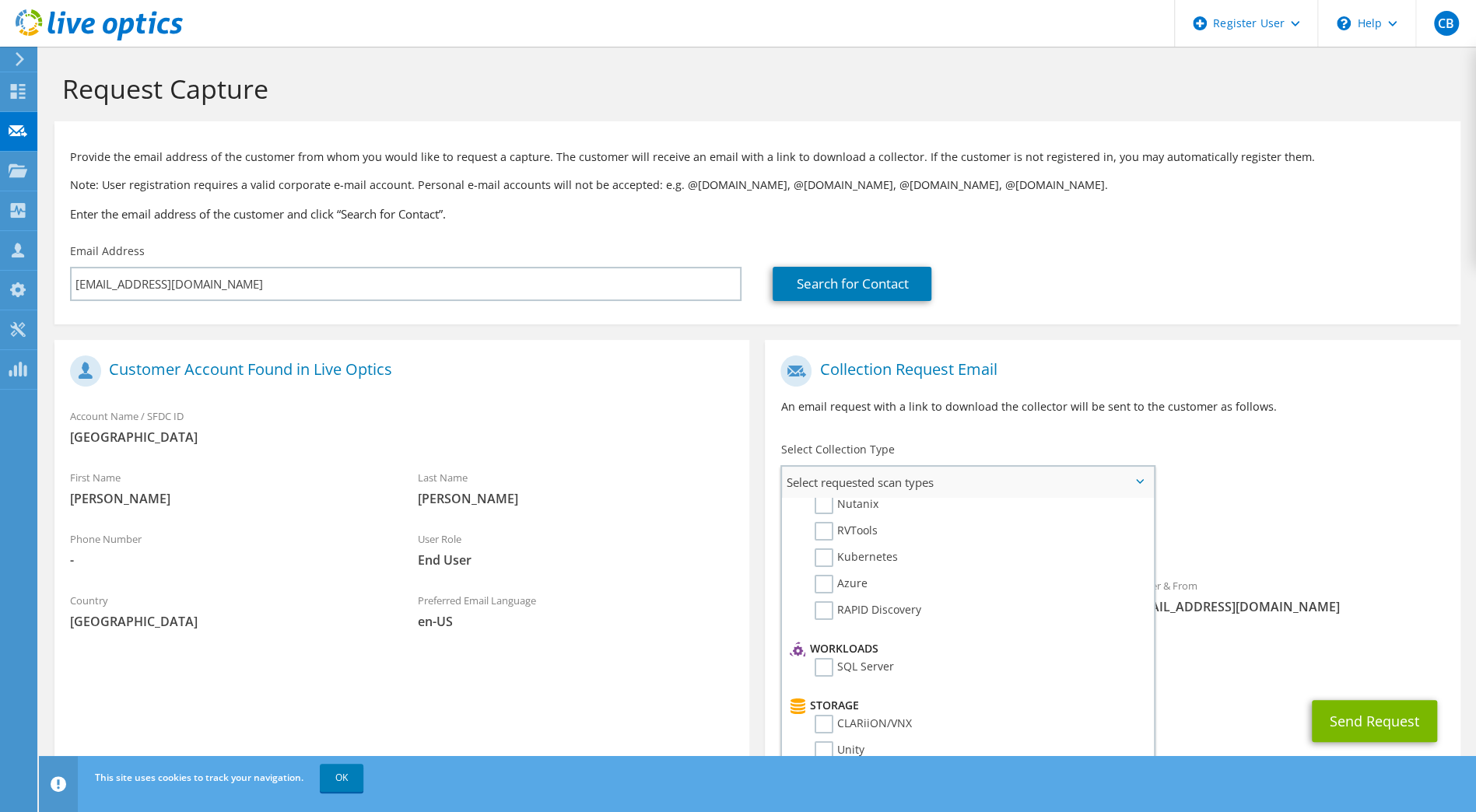
scroll to position [78, 0]
click at [831, 667] on label "SQL Server" at bounding box center [854, 667] width 79 height 18
click at [0, 0] on input "SQL Server" at bounding box center [0, 0] width 0 height 0
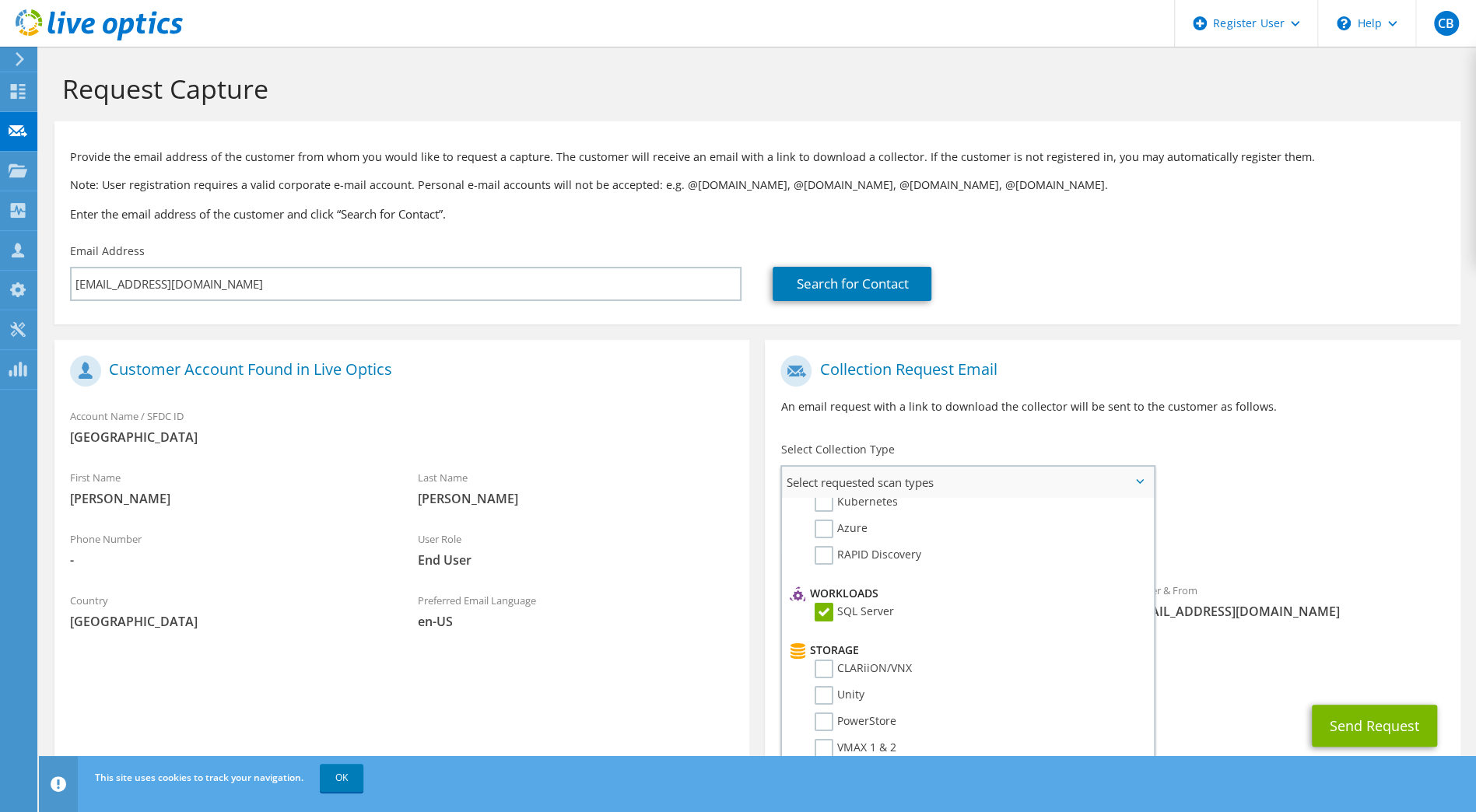
scroll to position [233, 0]
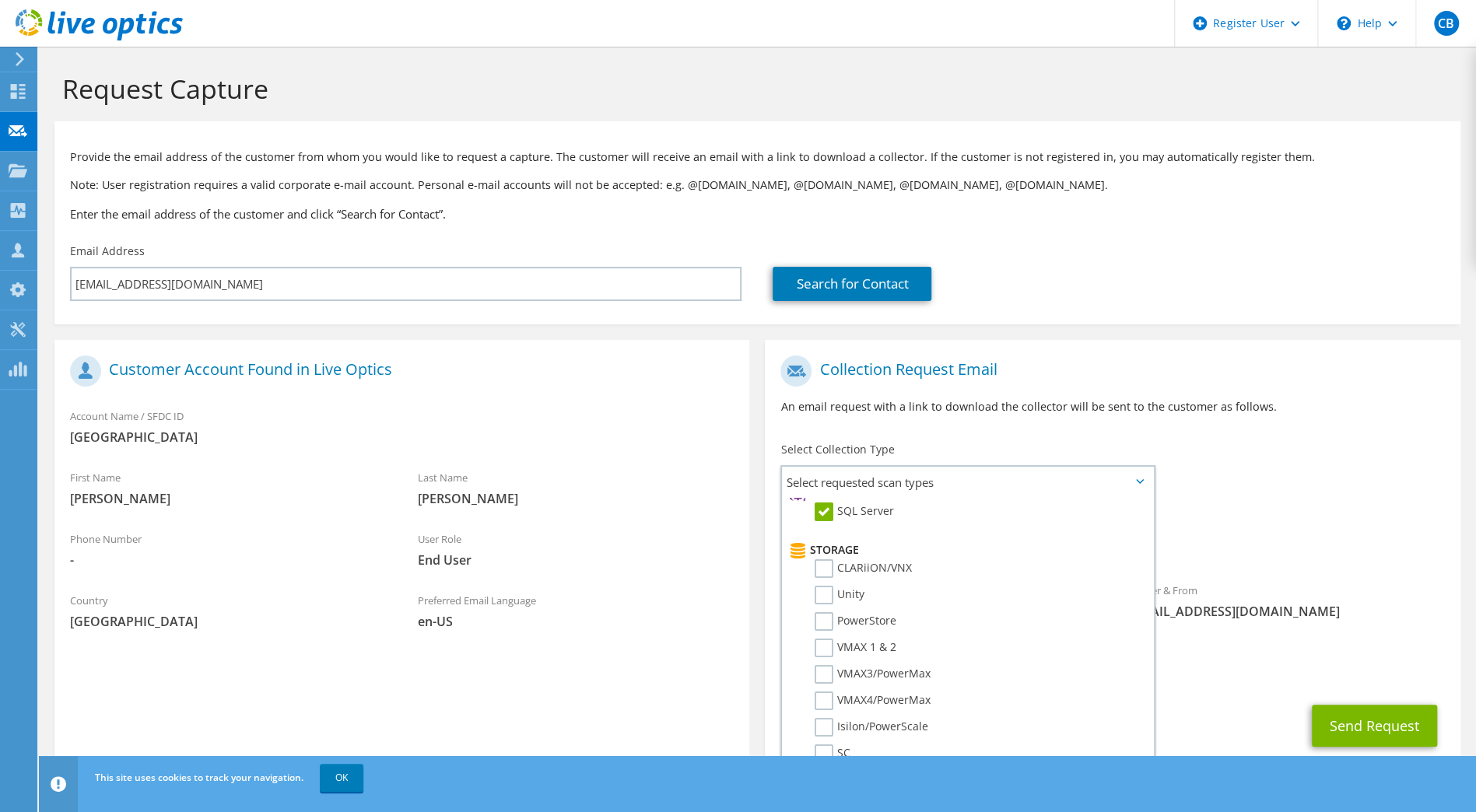
click at [1306, 546] on span "SQL Server" at bounding box center [1113, 545] width 664 height 25
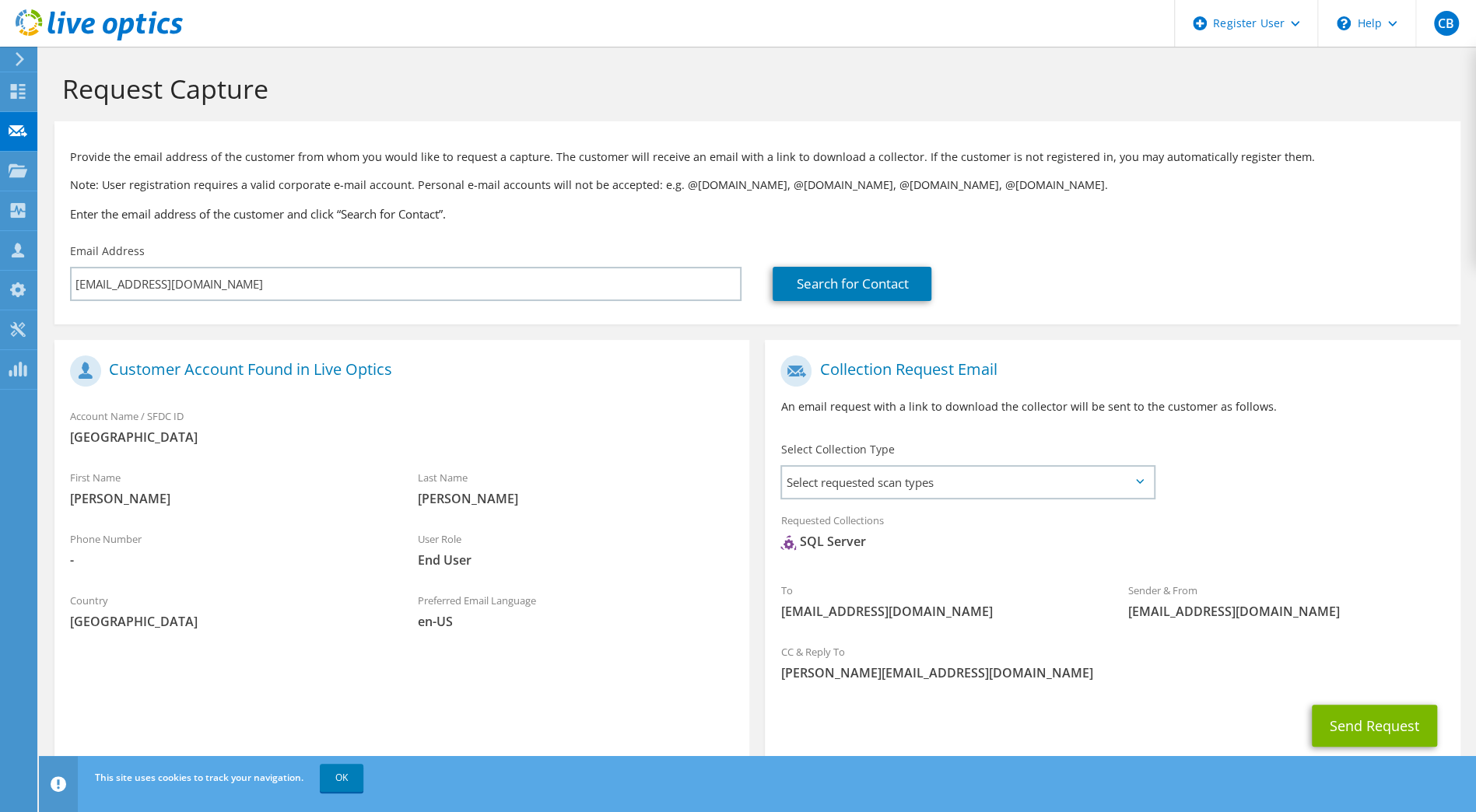
click at [69, 29] on use at bounding box center [100, 25] width 168 height 31
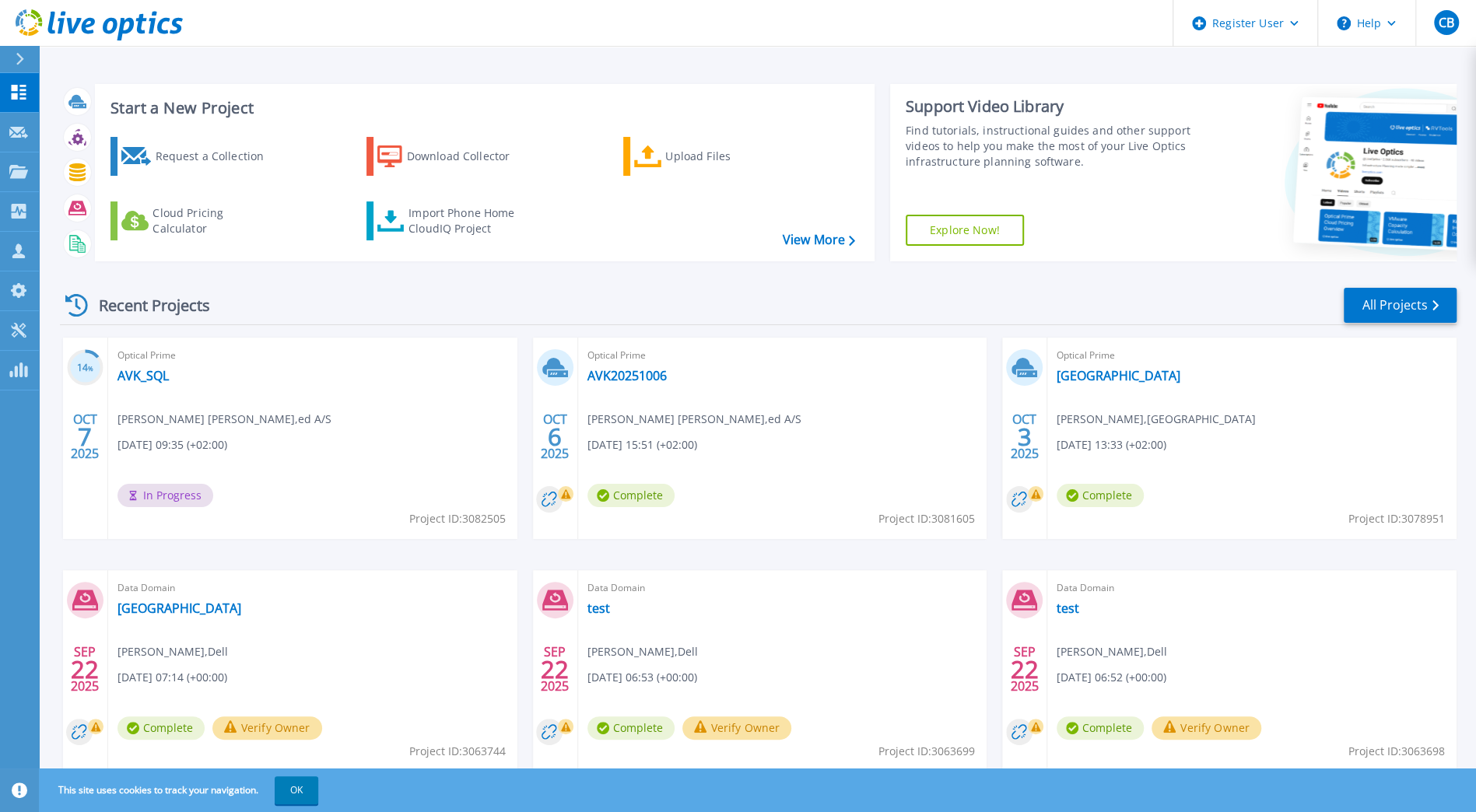
click at [135, 384] on div "Optical Prime AVK_SQL Andrzej Darol , ed A/S 10/07/2025, 09:35 (+02:00) In Prog…" at bounding box center [313, 438] width 410 height 202
click at [133, 379] on link "AVK_SQL" at bounding box center [143, 375] width 52 height 16
